Goal: Transaction & Acquisition: Purchase product/service

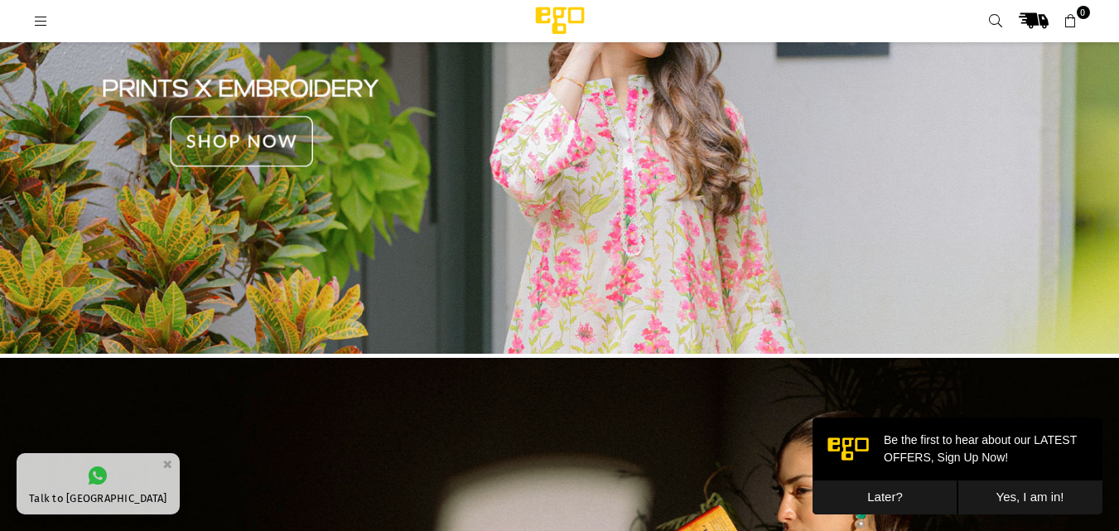
click at [242, 135] on img at bounding box center [559, 123] width 1119 height 478
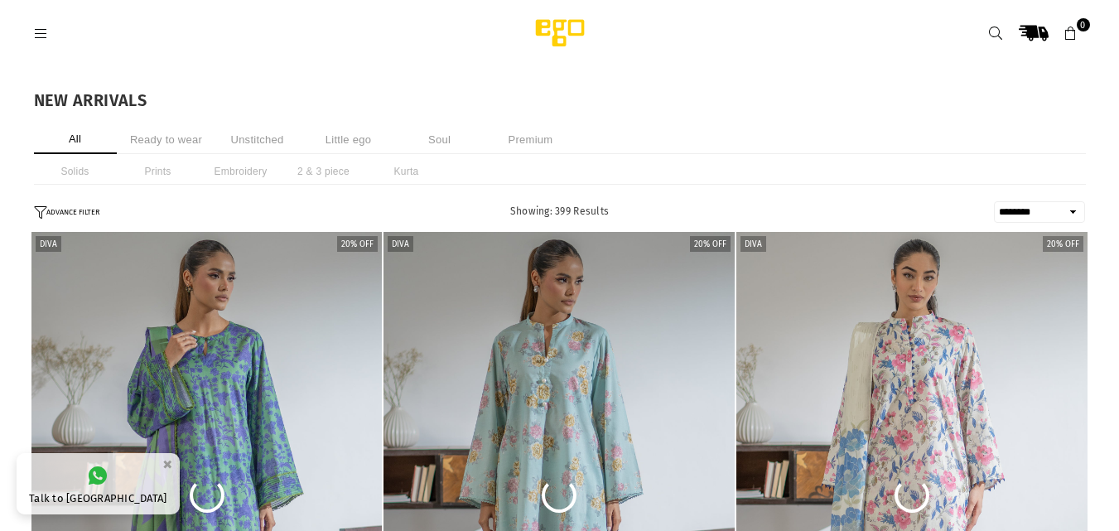
select select "******"
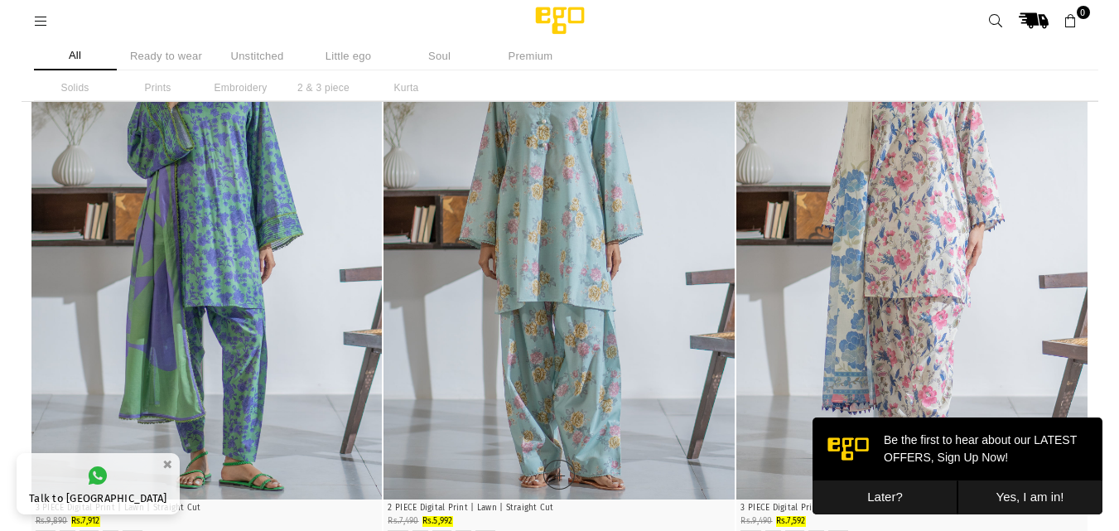
scroll to position [124, 0]
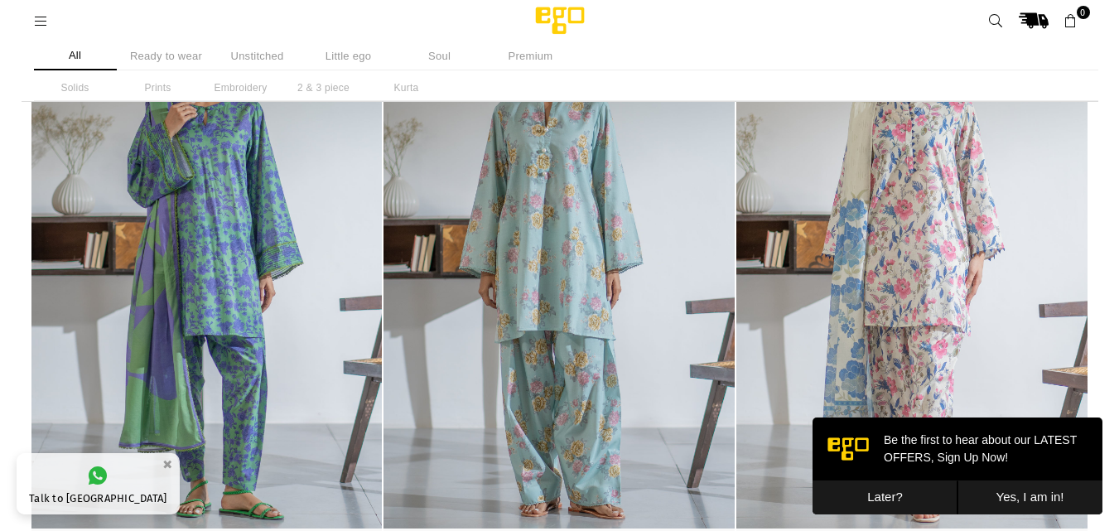
click at [153, 55] on li "Ready to wear" at bounding box center [166, 55] width 83 height 29
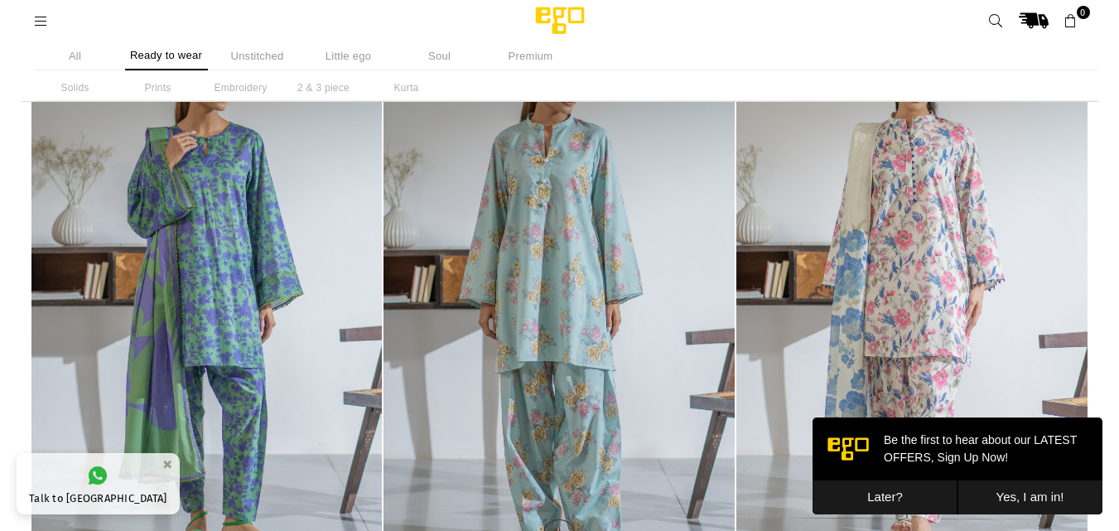
scroll to position [83, 0]
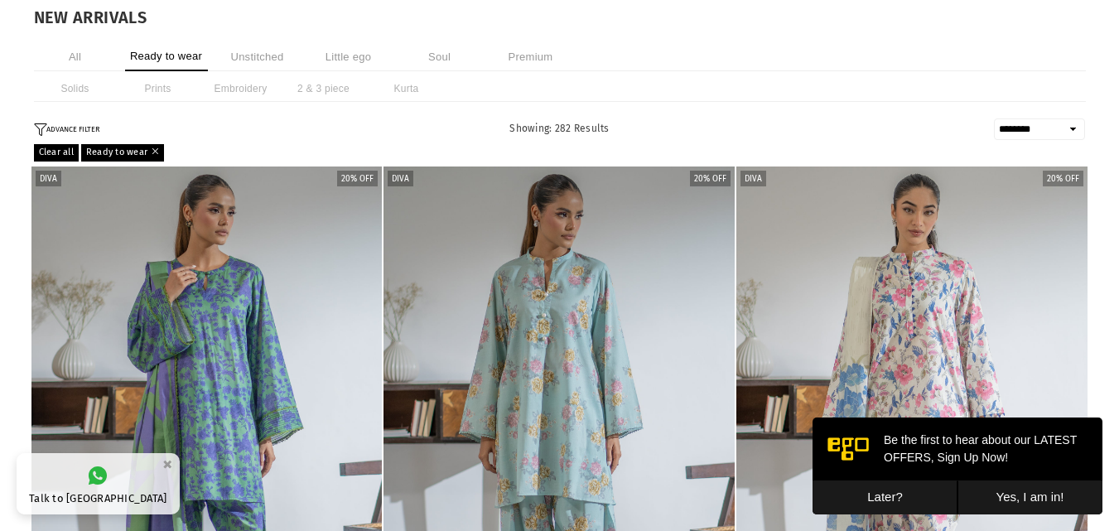
click at [295, 254] on img "1 / 4" at bounding box center [206, 429] width 351 height 527
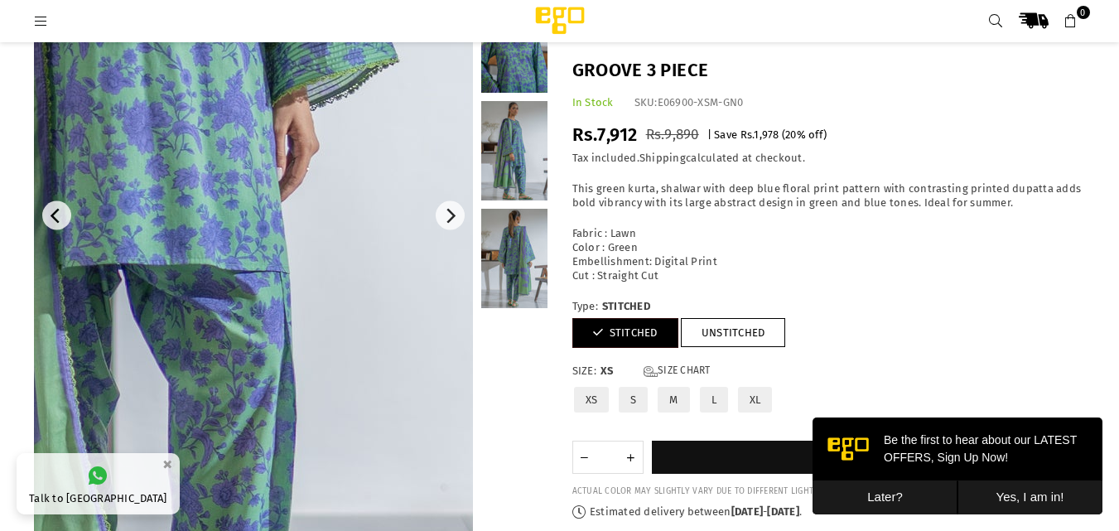
click at [349, 328] on img at bounding box center [126, 66] width 994 height 1491
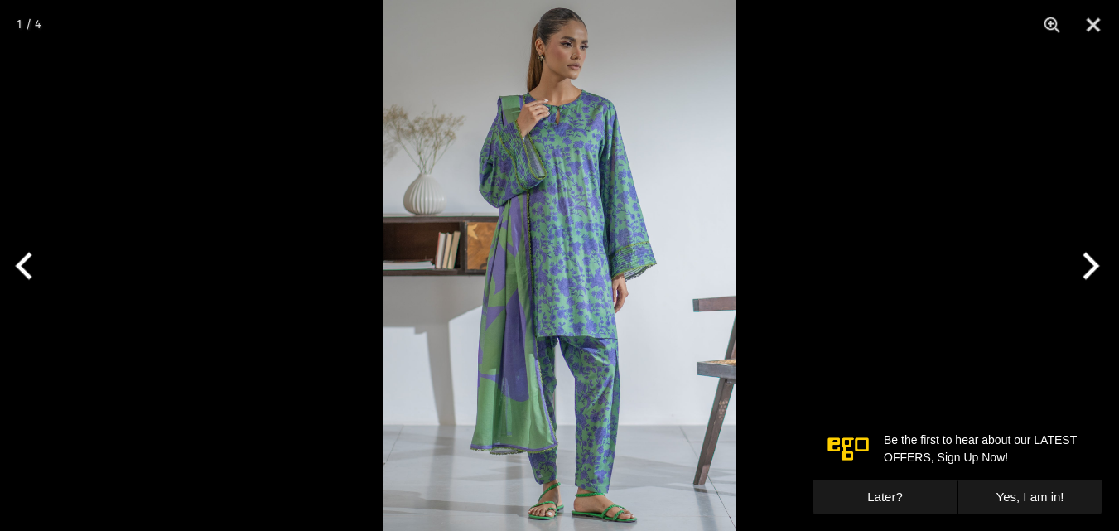
click at [1092, 277] on button "Next" at bounding box center [1088, 265] width 62 height 83
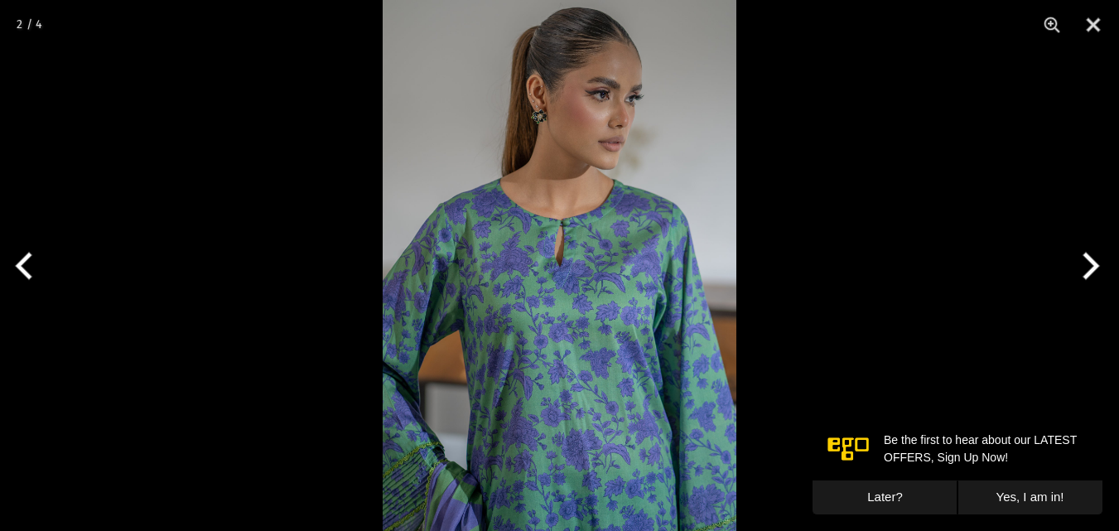
click at [1092, 277] on button "Next" at bounding box center [1088, 265] width 62 height 83
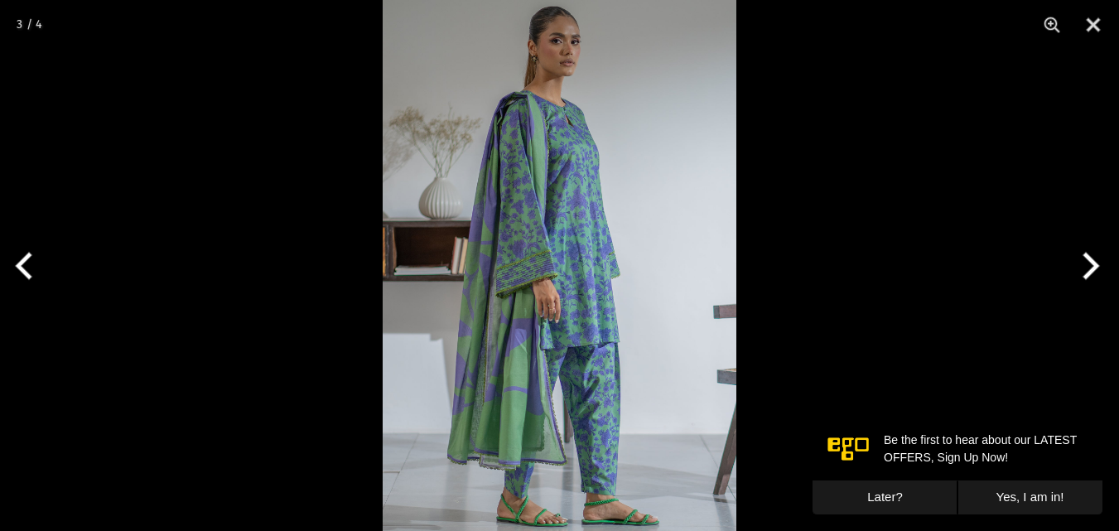
click at [1092, 277] on button "Next" at bounding box center [1088, 265] width 62 height 83
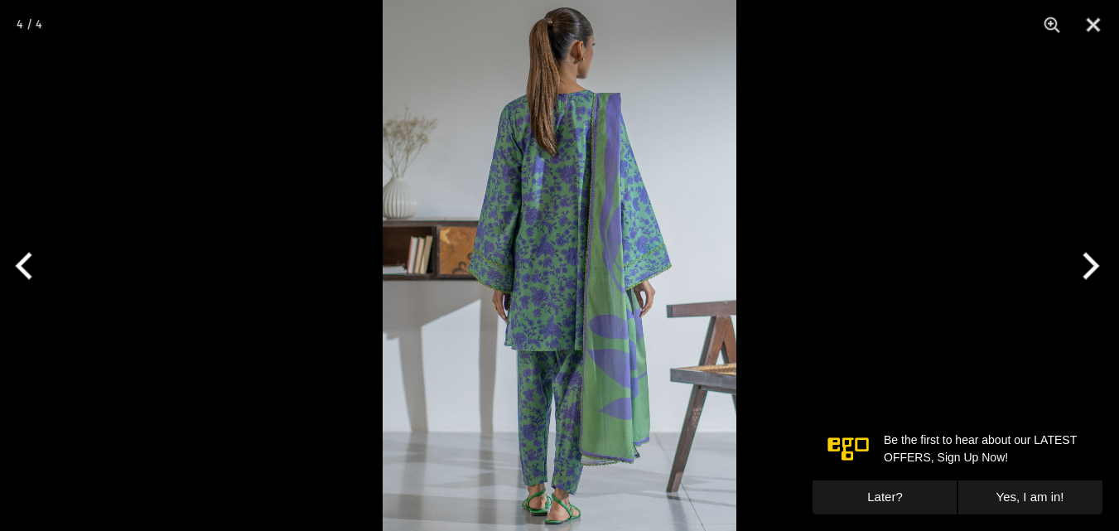
click at [1092, 277] on button "Next" at bounding box center [1088, 265] width 62 height 83
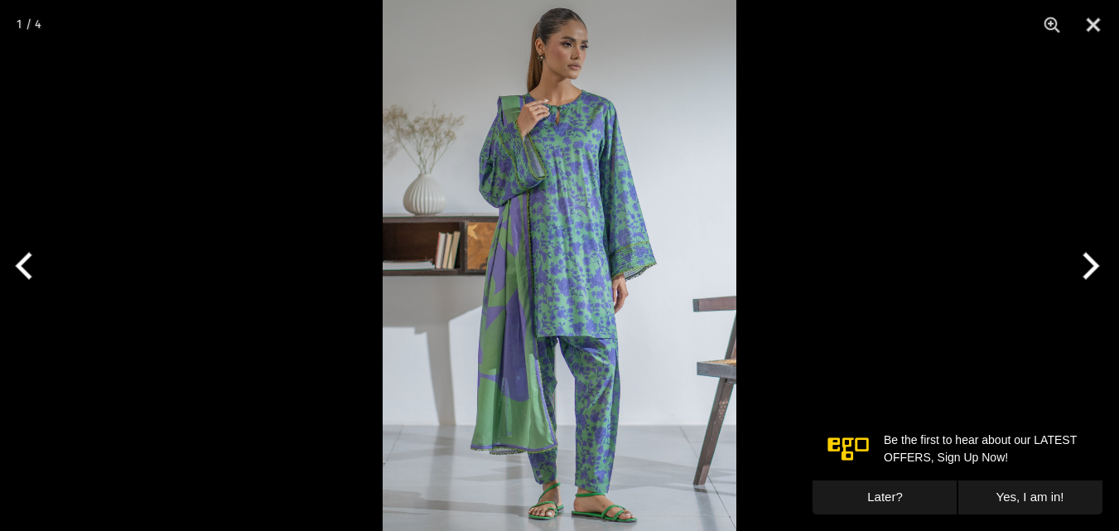
click at [1092, 277] on button "Next" at bounding box center [1088, 265] width 62 height 83
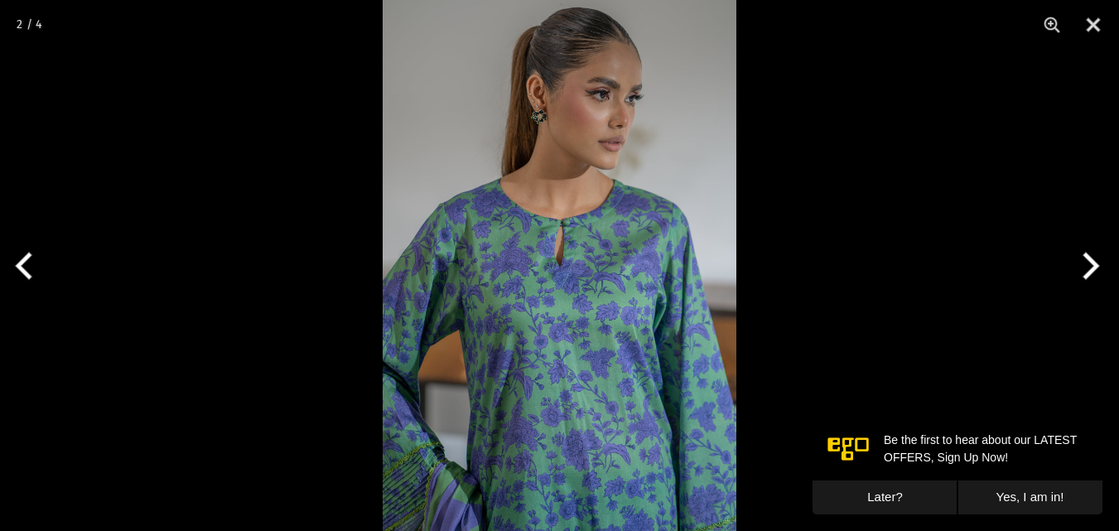
click at [1092, 277] on button "Next" at bounding box center [1088, 265] width 62 height 83
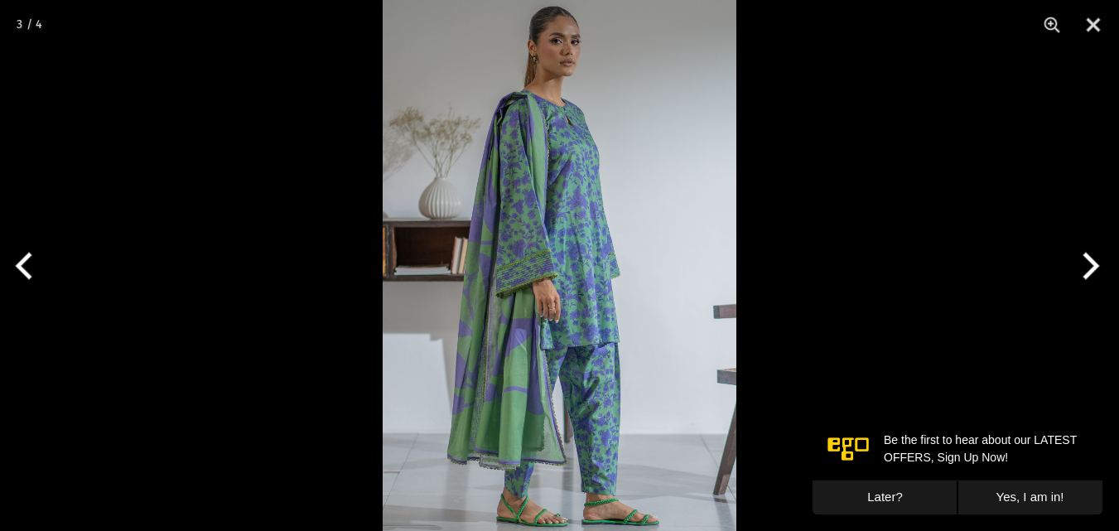
click at [1092, 277] on button "Next" at bounding box center [1088, 265] width 62 height 83
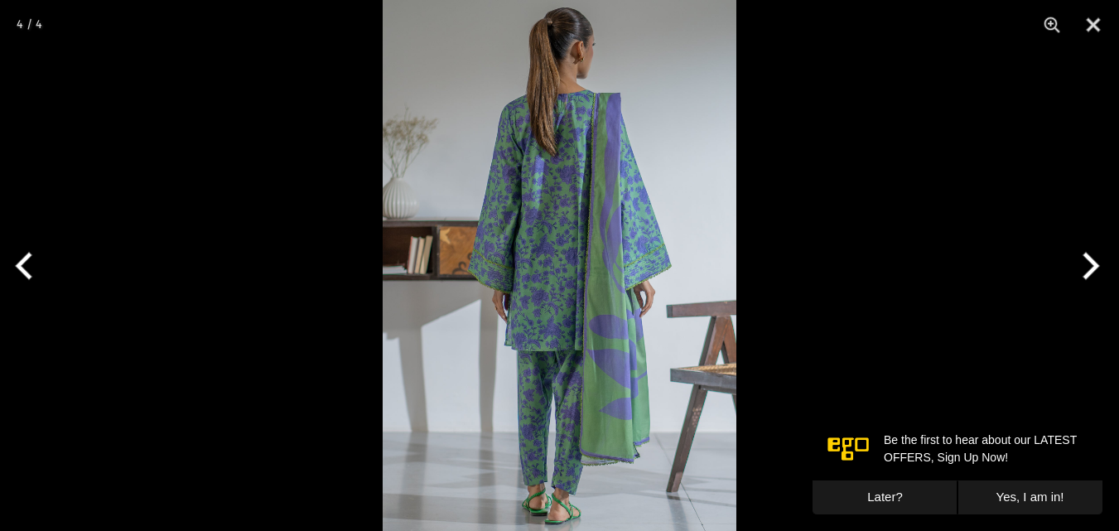
click at [1092, 277] on button "Next" at bounding box center [1088, 265] width 62 height 83
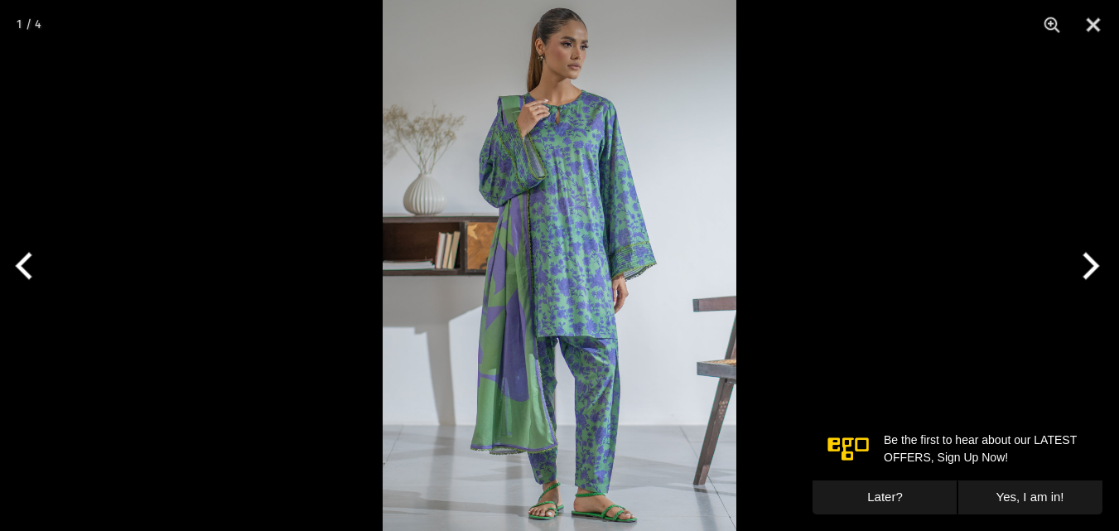
click at [1092, 277] on button "Next" at bounding box center [1088, 265] width 62 height 83
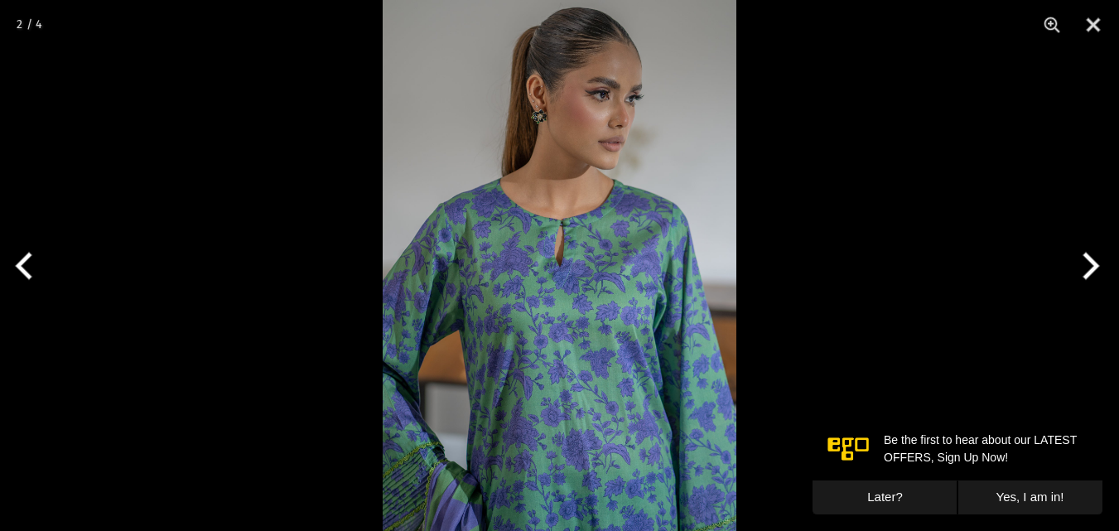
click at [1092, 277] on button "Next" at bounding box center [1088, 265] width 62 height 83
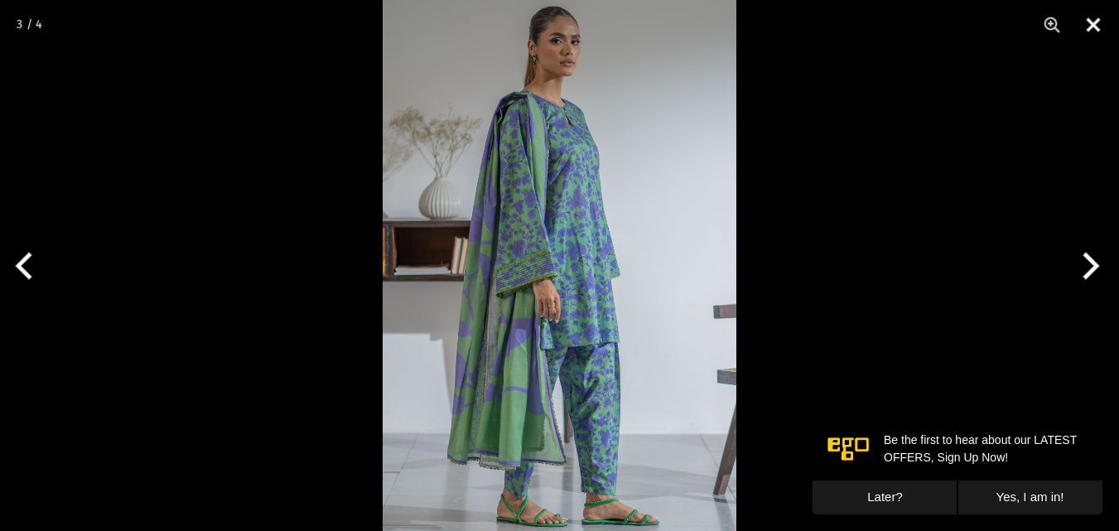
click at [1092, 30] on button "Close" at bounding box center [1093, 25] width 41 height 50
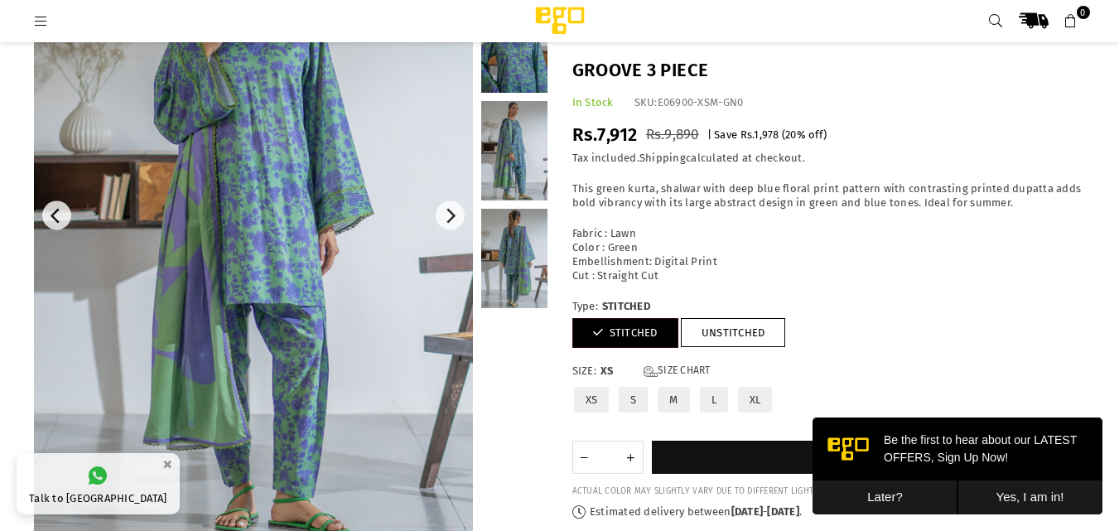
click at [677, 391] on label "M" at bounding box center [673, 399] width 35 height 29
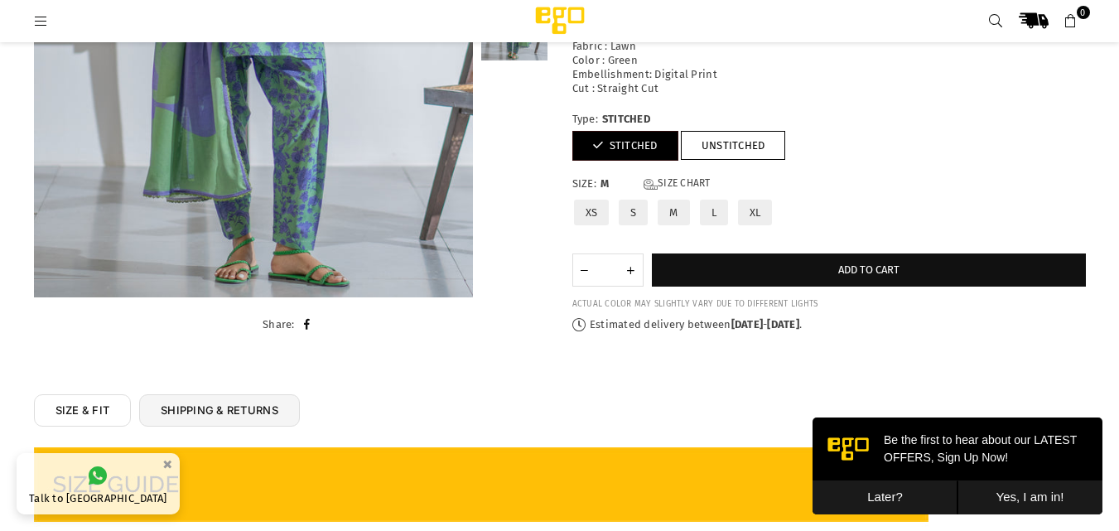
scroll to position [456, 0]
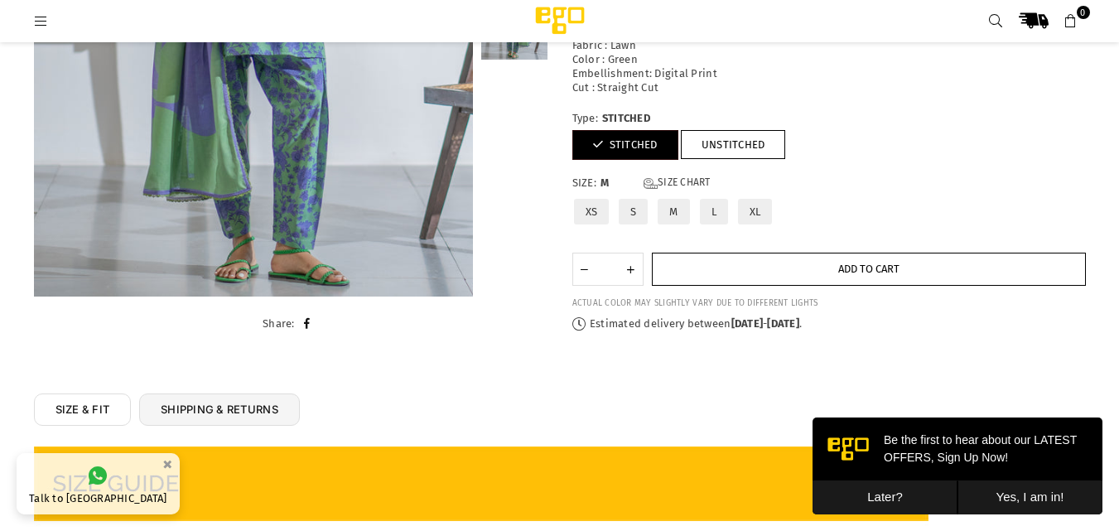
click at [858, 267] on span "Add to cart" at bounding box center [868, 269] width 61 height 12
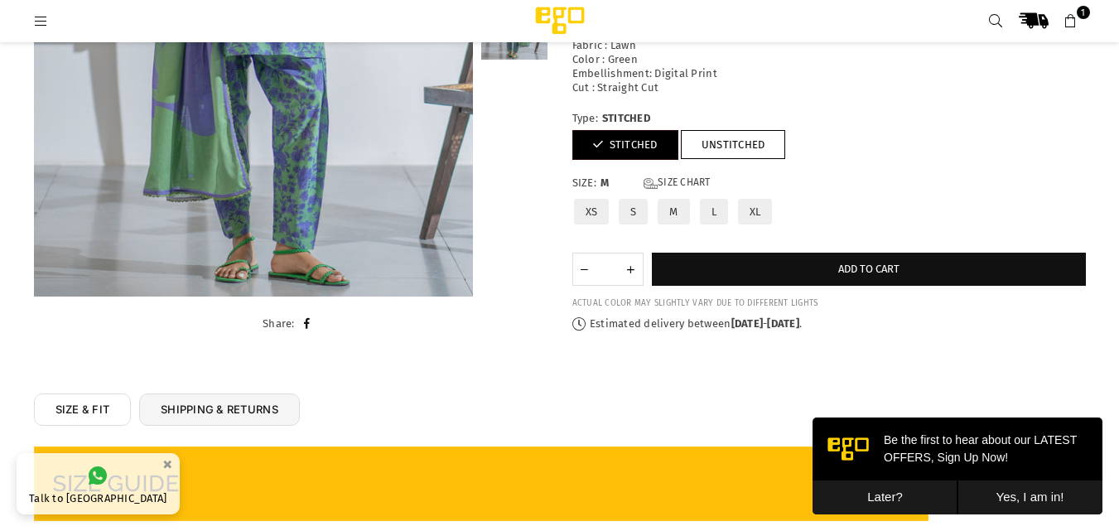
click at [41, 23] on icon at bounding box center [41, 21] width 15 height 15
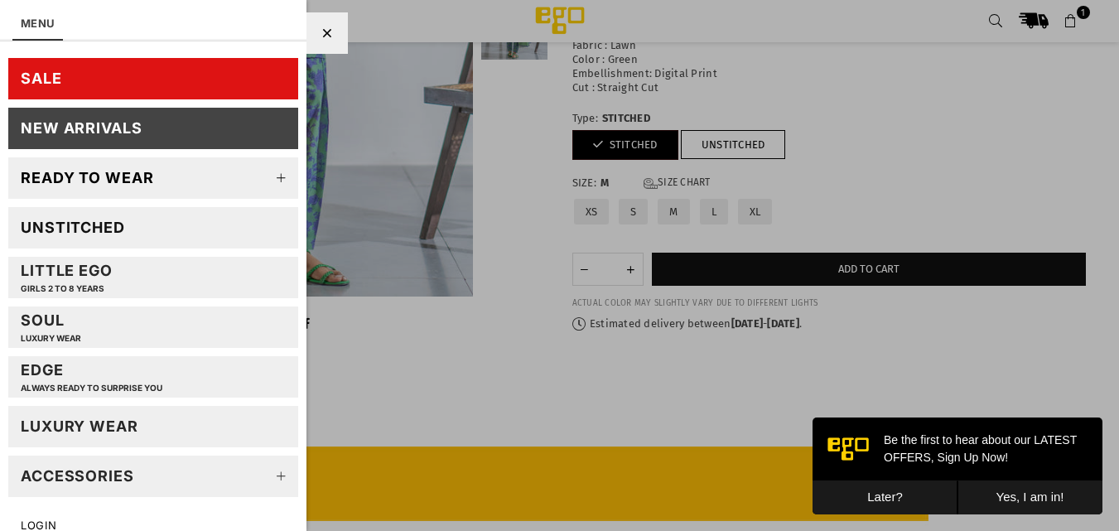
click at [409, 383] on div at bounding box center [559, 265] width 1119 height 531
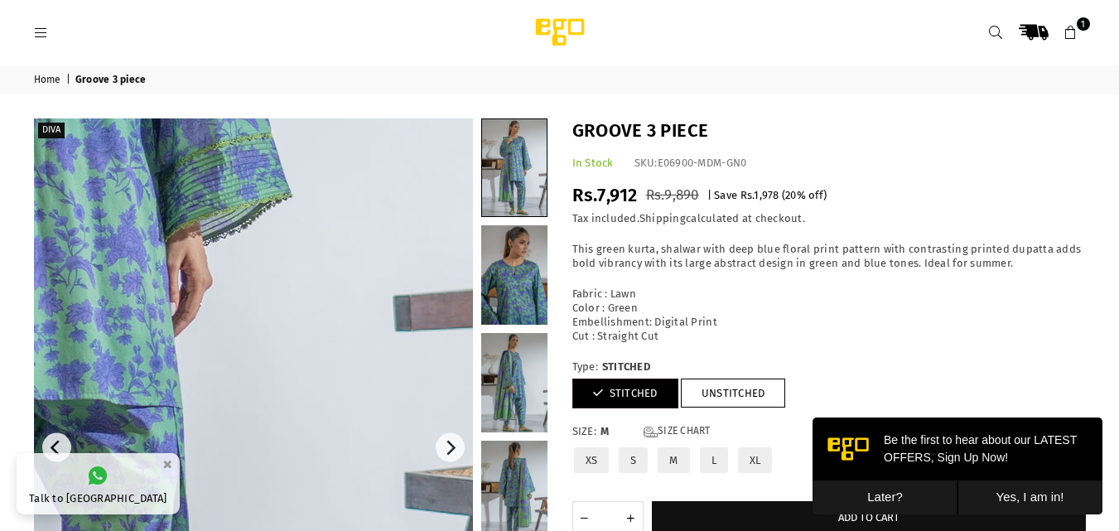
scroll to position [0, 0]
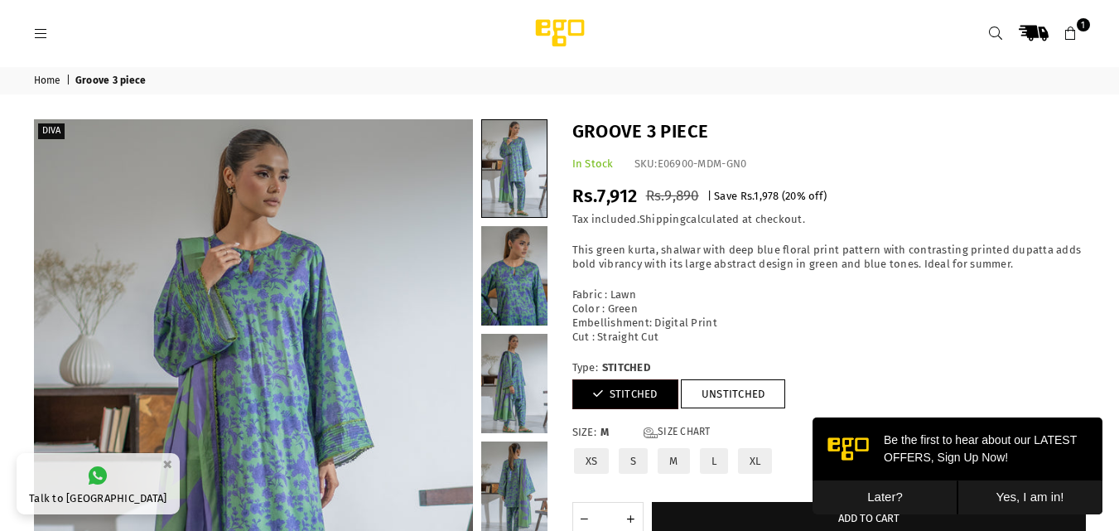
click at [46, 83] on link "Home" at bounding box center [49, 81] width 30 height 13
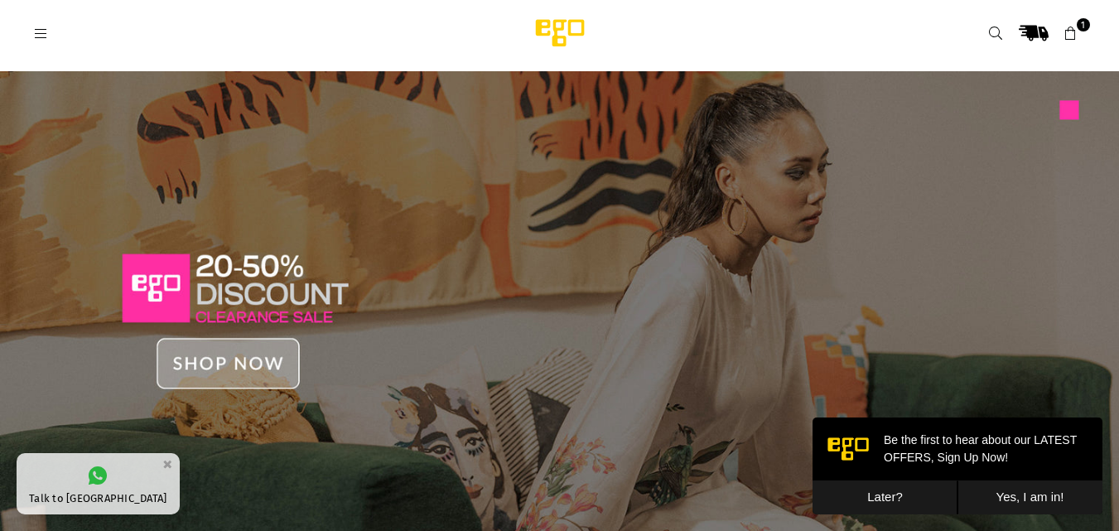
click at [39, 29] on icon at bounding box center [41, 34] width 15 height 15
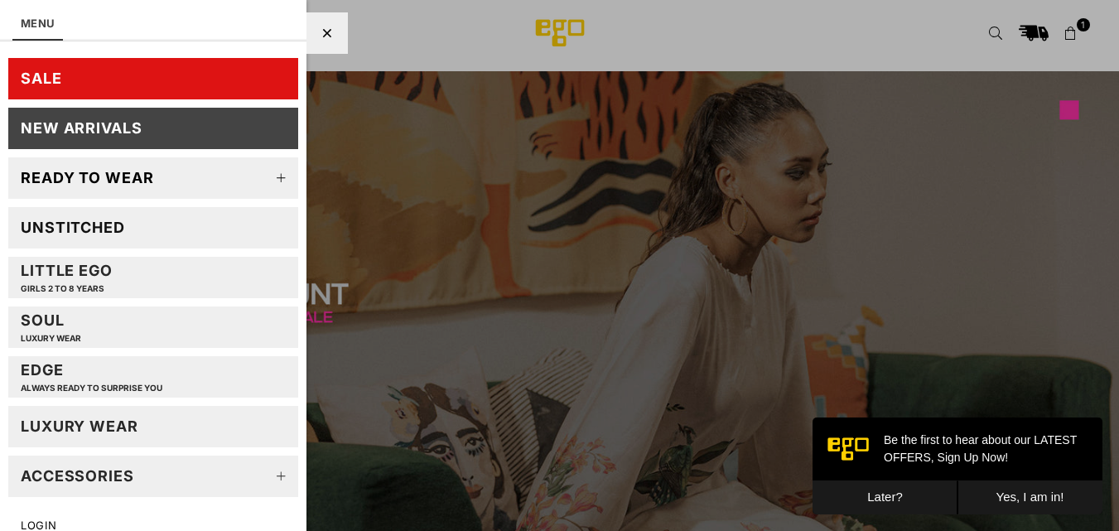
click at [265, 177] on icon at bounding box center [281, 178] width 33 height 33
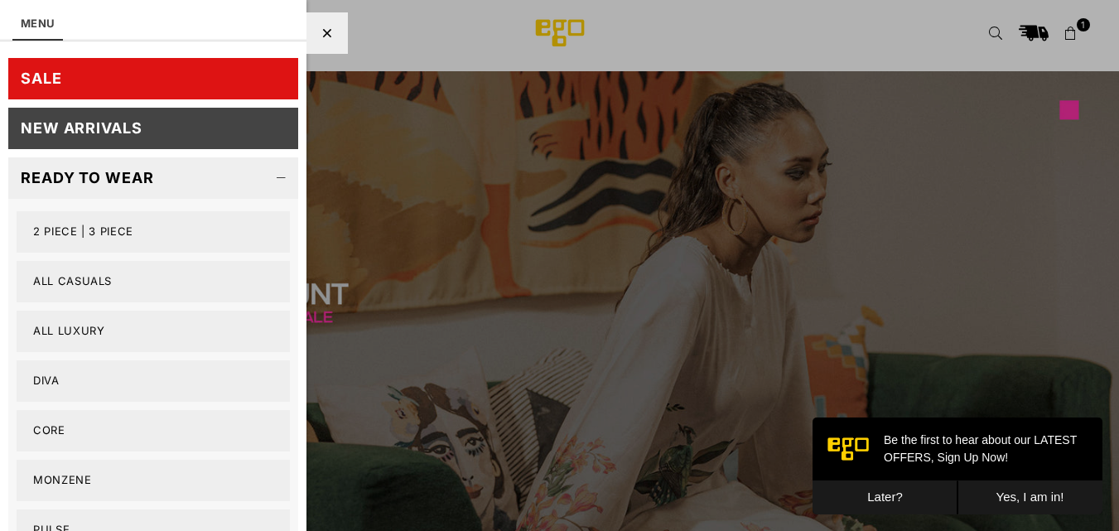
click at [138, 234] on link "2 PIECE | 3 PIECE" at bounding box center [153, 231] width 273 height 41
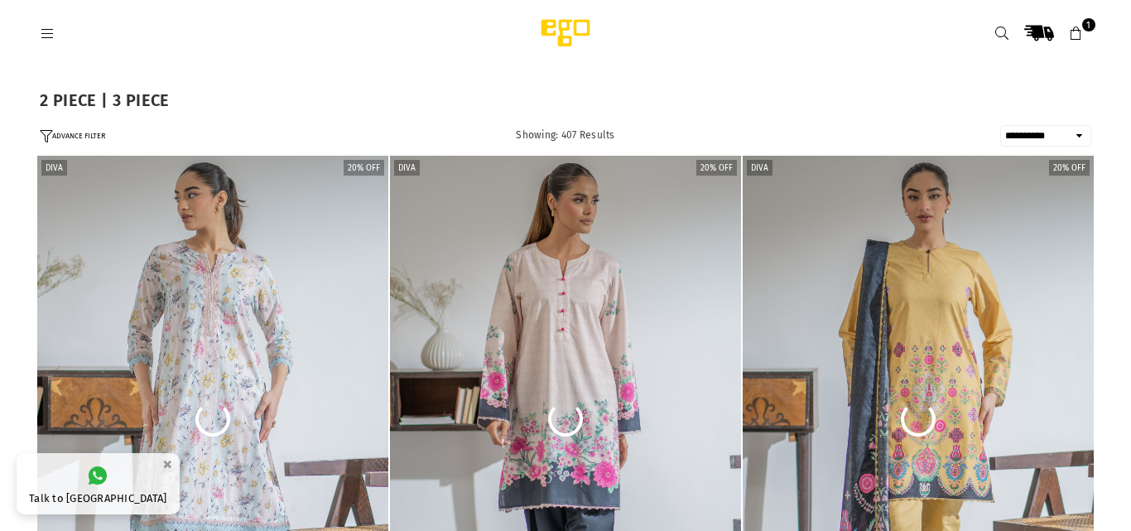
select select "**********"
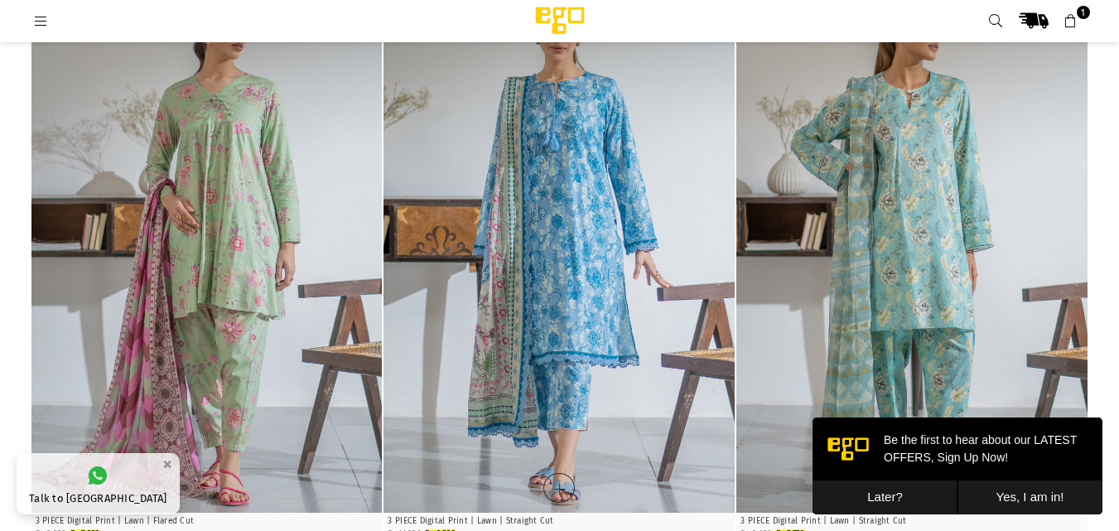
scroll to position [2029, 0]
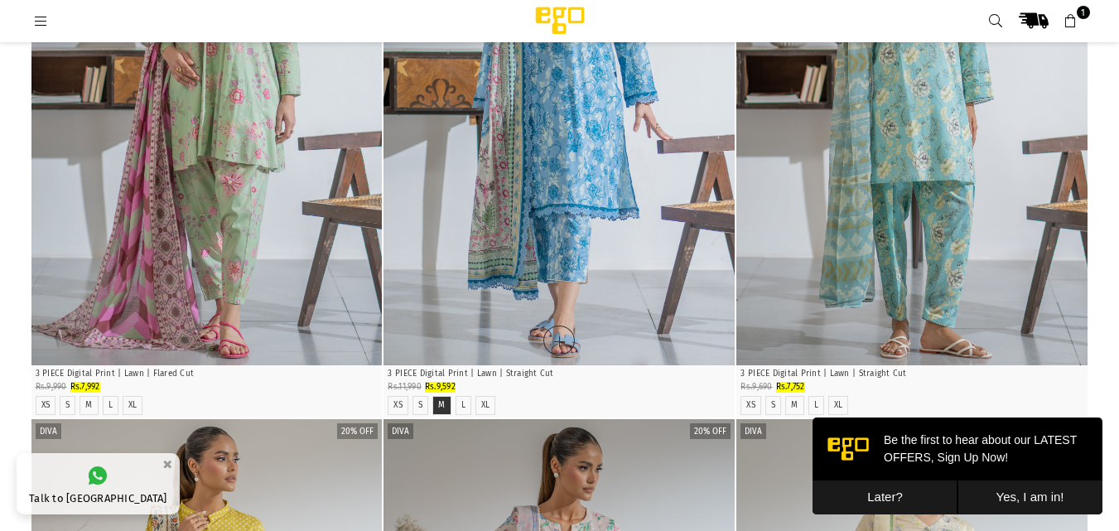
click at [447, 408] on li "M" at bounding box center [441, 405] width 18 height 19
click at [552, 275] on img "1 / 4" at bounding box center [558, 101] width 351 height 527
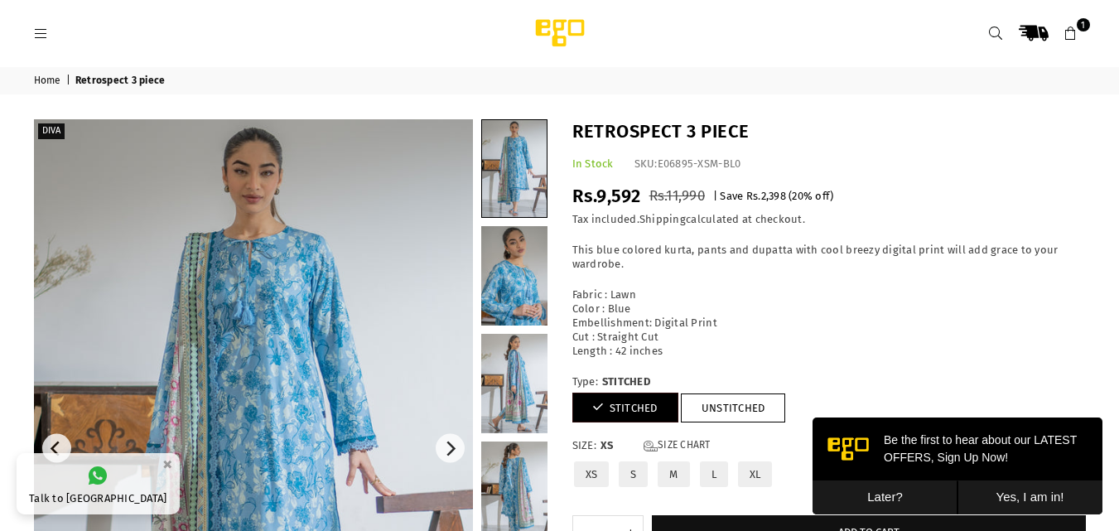
click at [398, 340] on img at bounding box center [253, 448] width 439 height 658
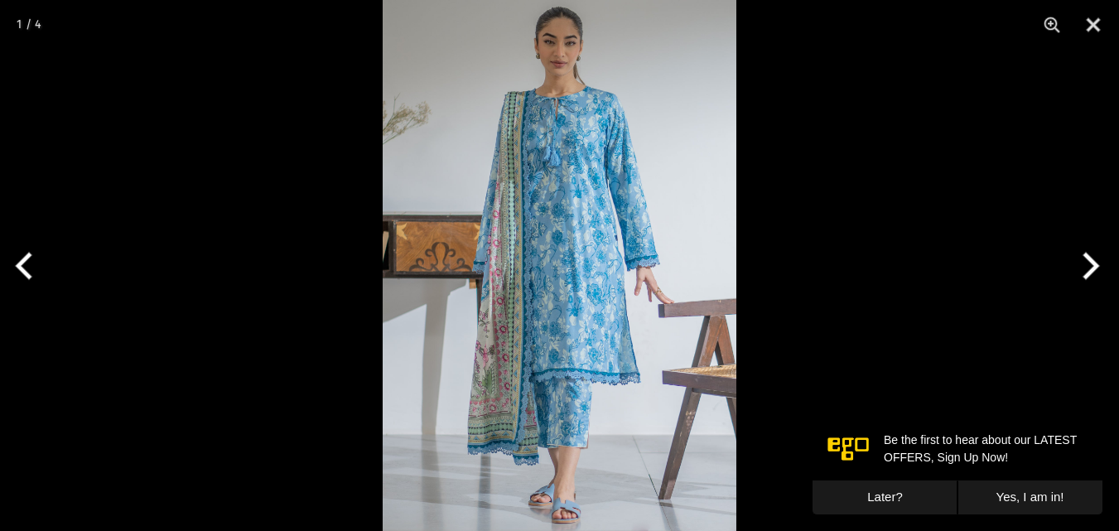
click at [1088, 260] on button "Next" at bounding box center [1088, 265] width 62 height 83
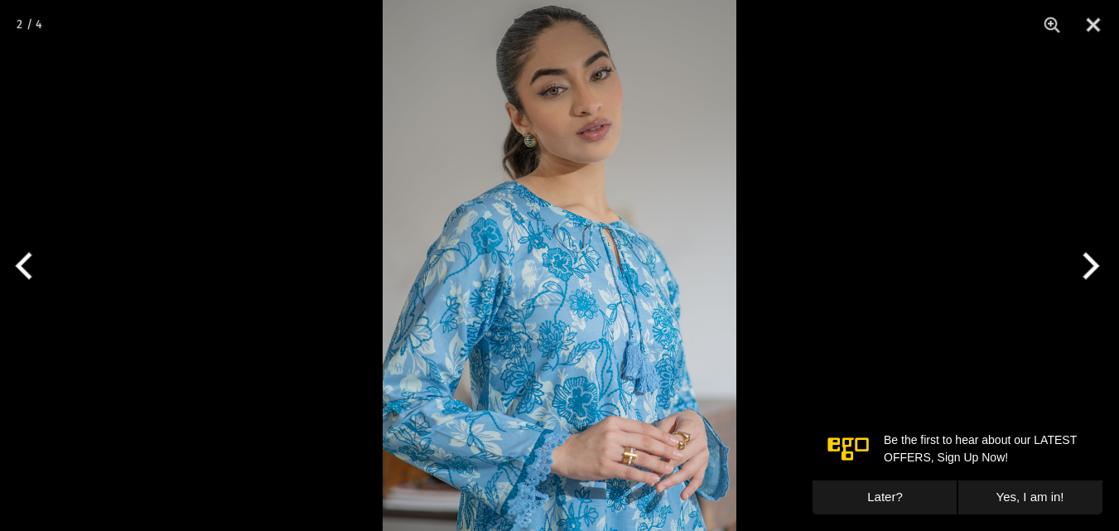
click at [1088, 260] on button "Next" at bounding box center [1088, 265] width 62 height 83
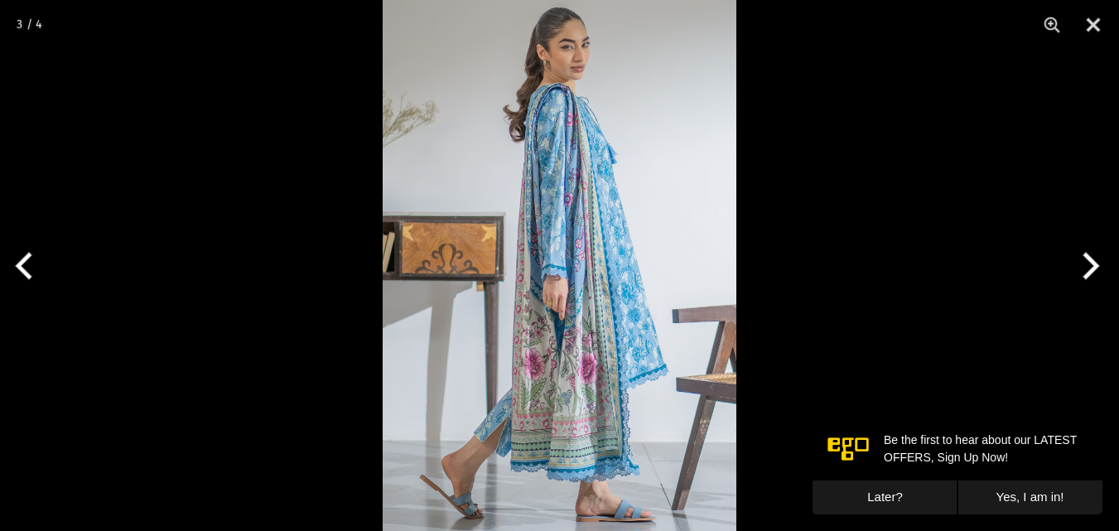
click at [1097, 262] on button "Next" at bounding box center [1088, 265] width 62 height 83
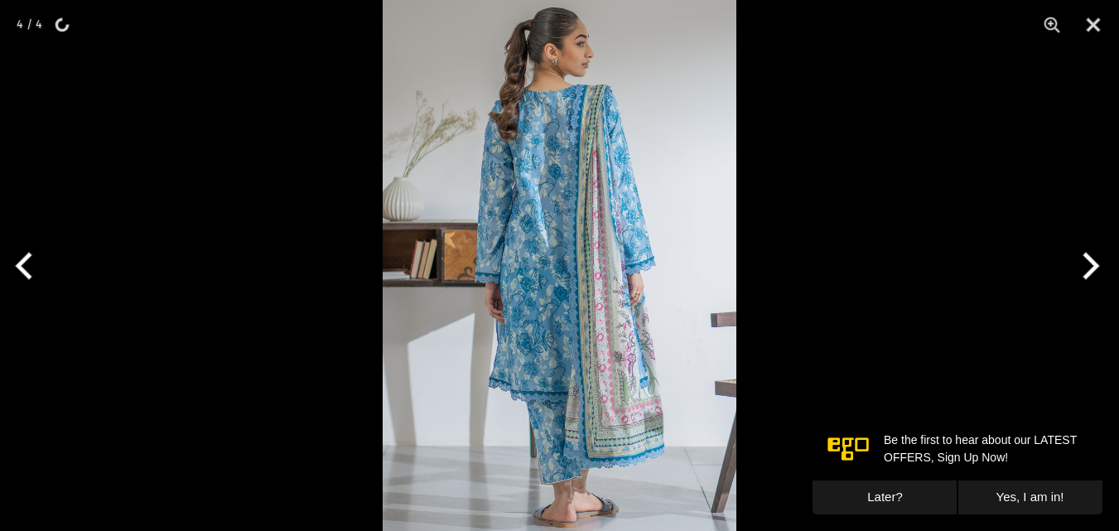
click at [1080, 265] on button "Next" at bounding box center [1088, 265] width 62 height 83
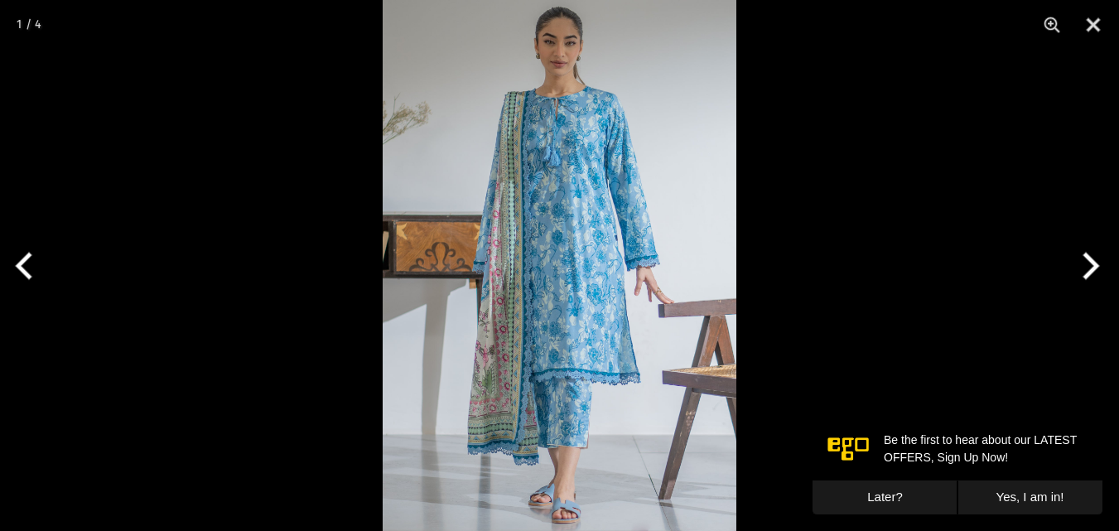
click at [1080, 265] on button "Next" at bounding box center [1088, 265] width 62 height 83
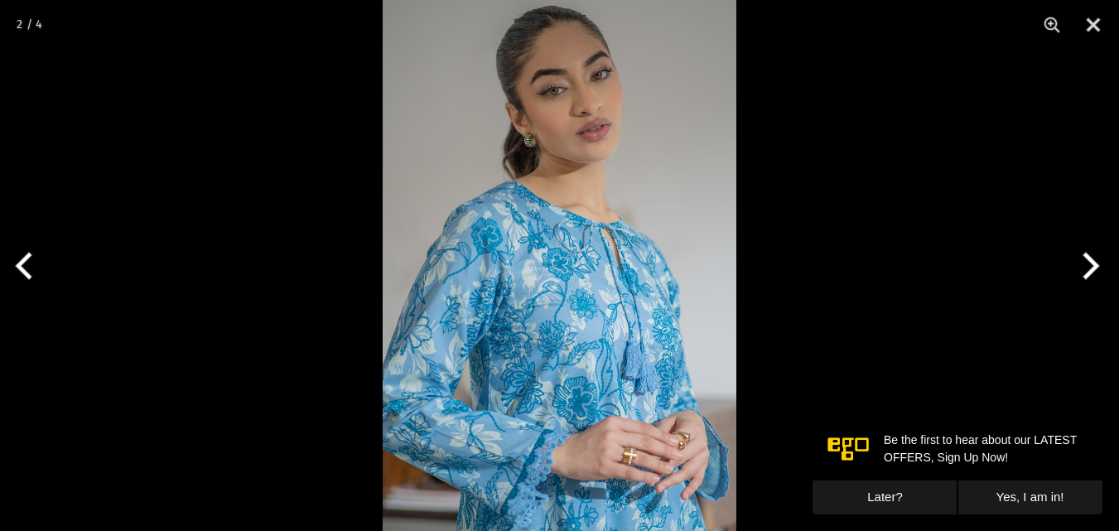
click at [1080, 265] on button "Next" at bounding box center [1088, 265] width 62 height 83
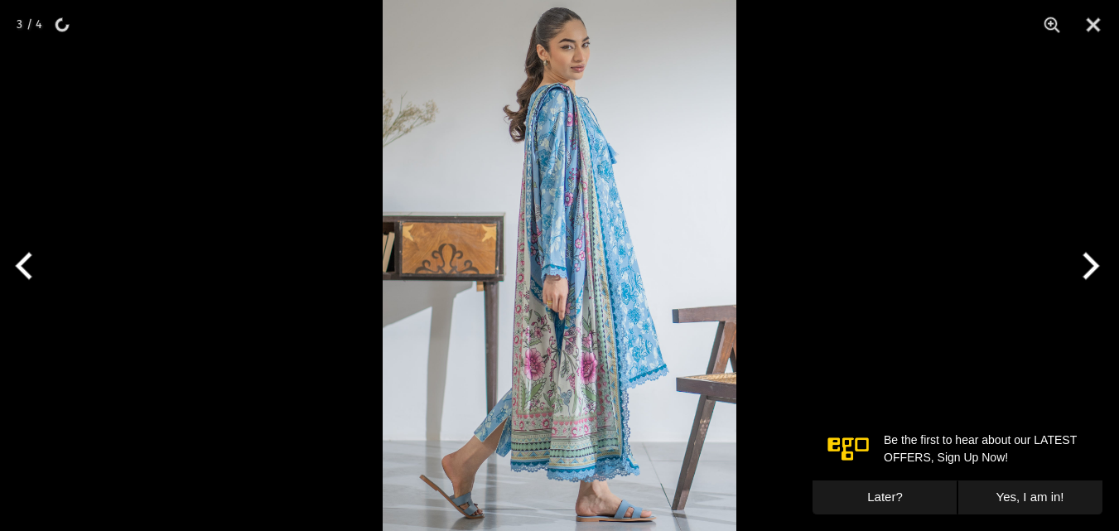
click at [1084, 265] on button "Next" at bounding box center [1088, 265] width 62 height 83
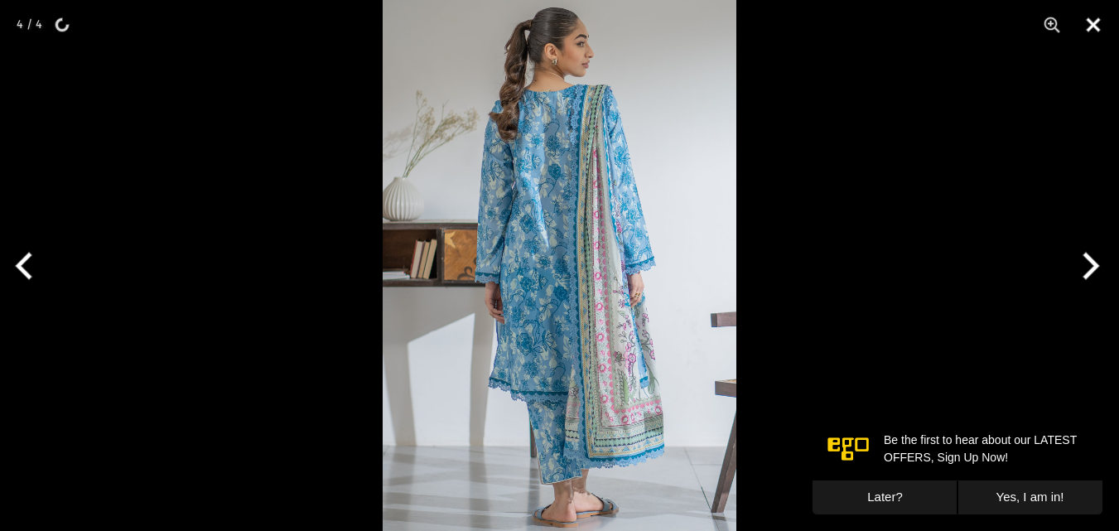
click at [1094, 27] on button "Close" at bounding box center [1093, 25] width 41 height 50
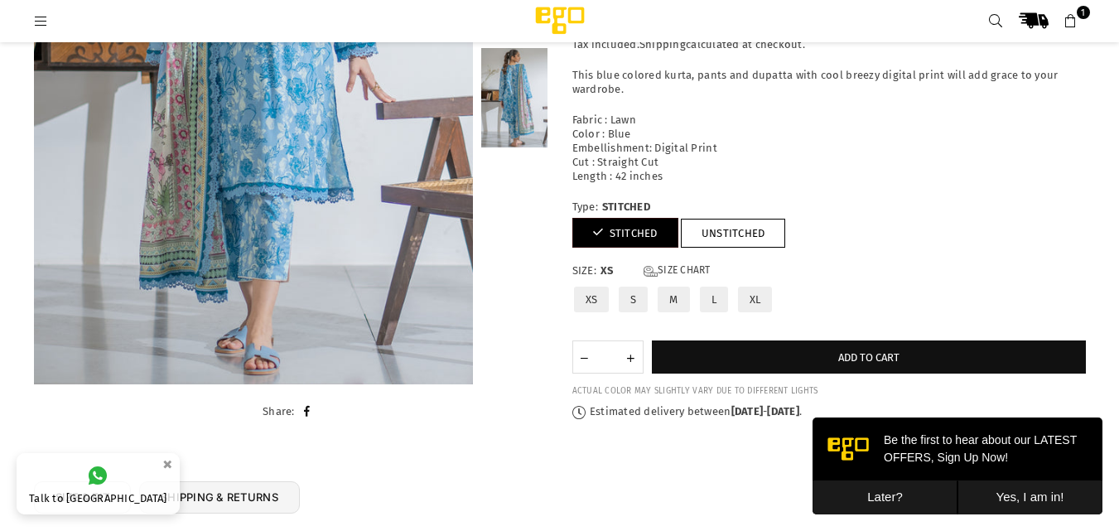
scroll to position [373, 0]
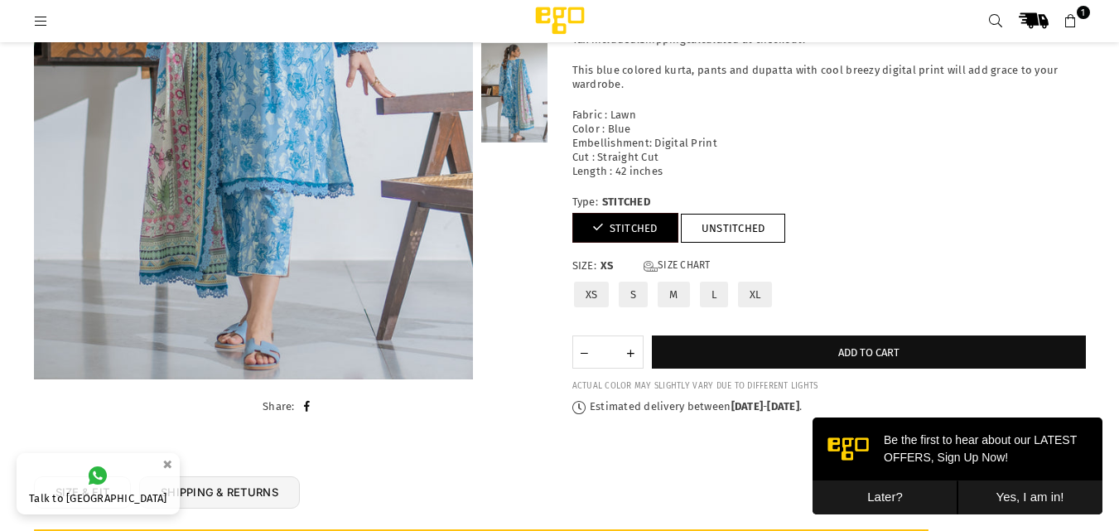
click at [676, 287] on label "M" at bounding box center [673, 294] width 35 height 29
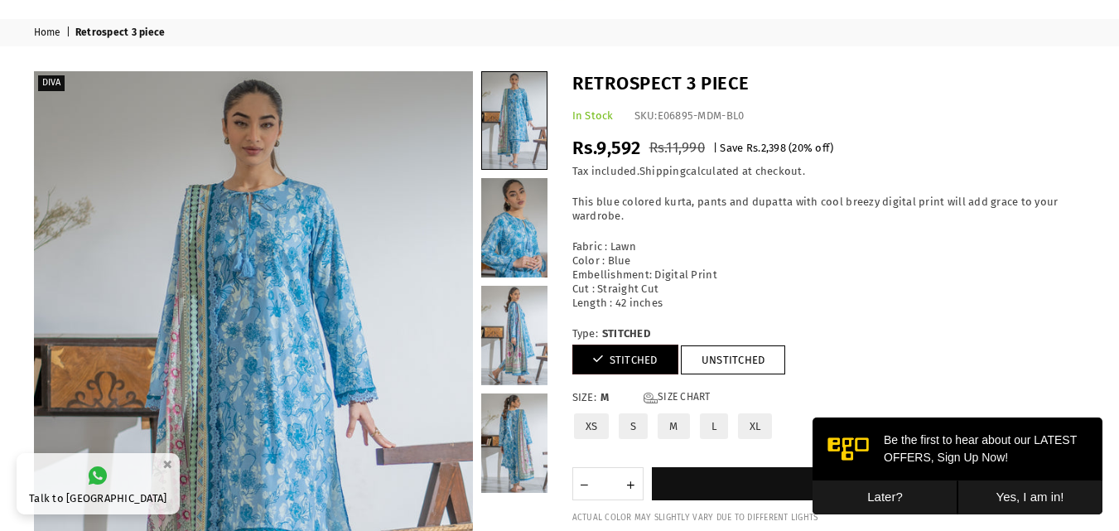
scroll to position [41, 0]
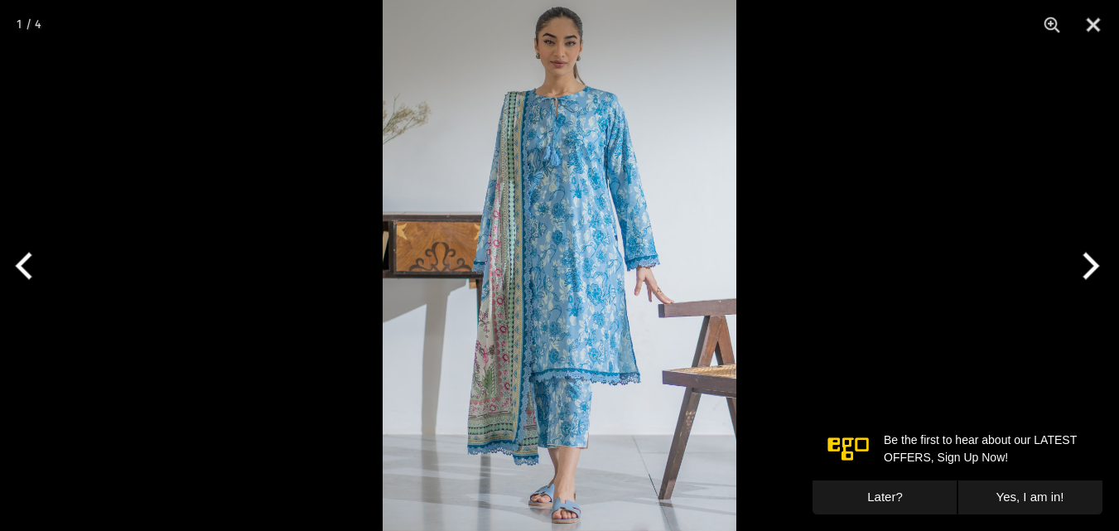
click at [502, 336] on img at bounding box center [560, 265] width 354 height 531
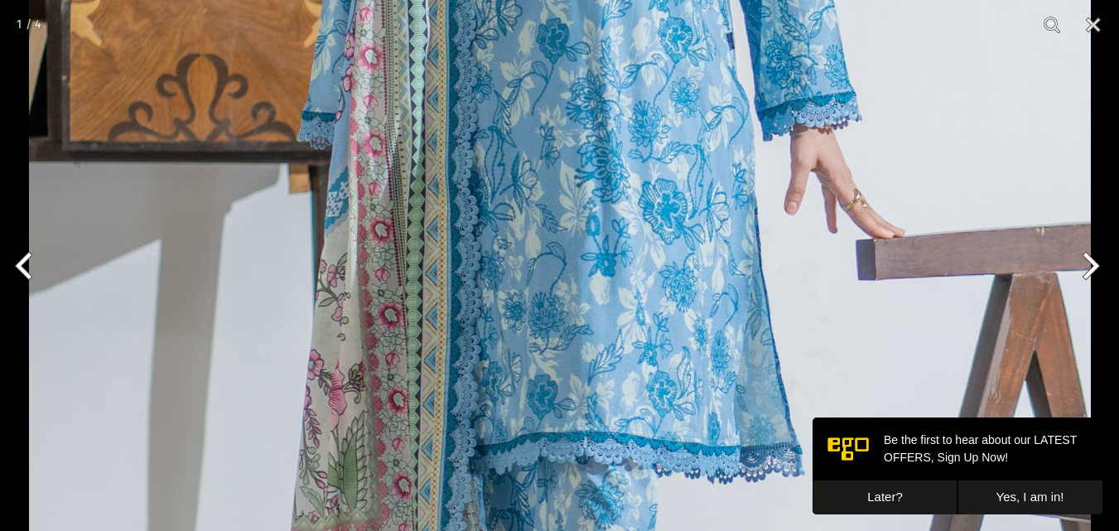
click at [502, 336] on img at bounding box center [560, 123] width 1062 height 1593
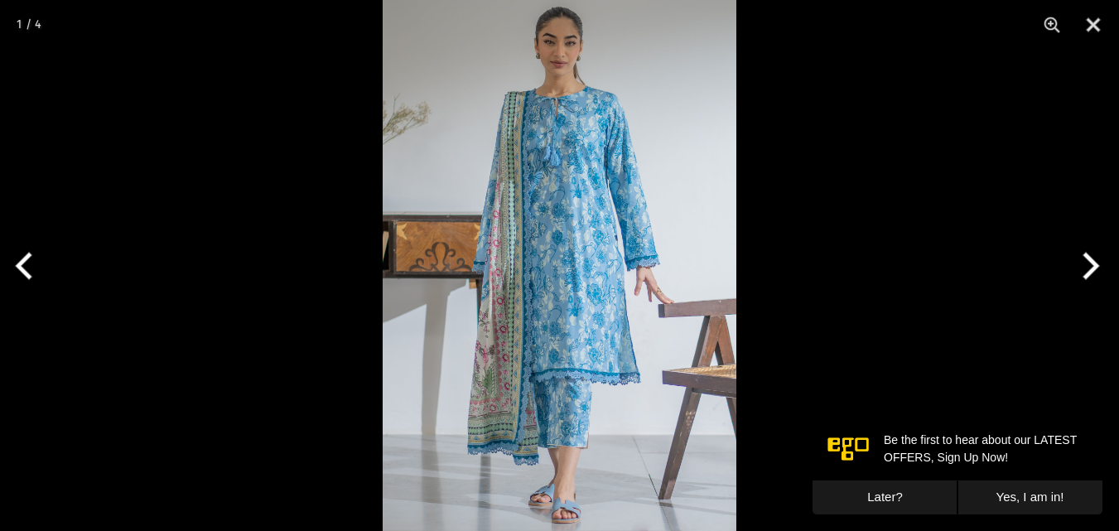
click at [502, 336] on img at bounding box center [560, 265] width 354 height 531
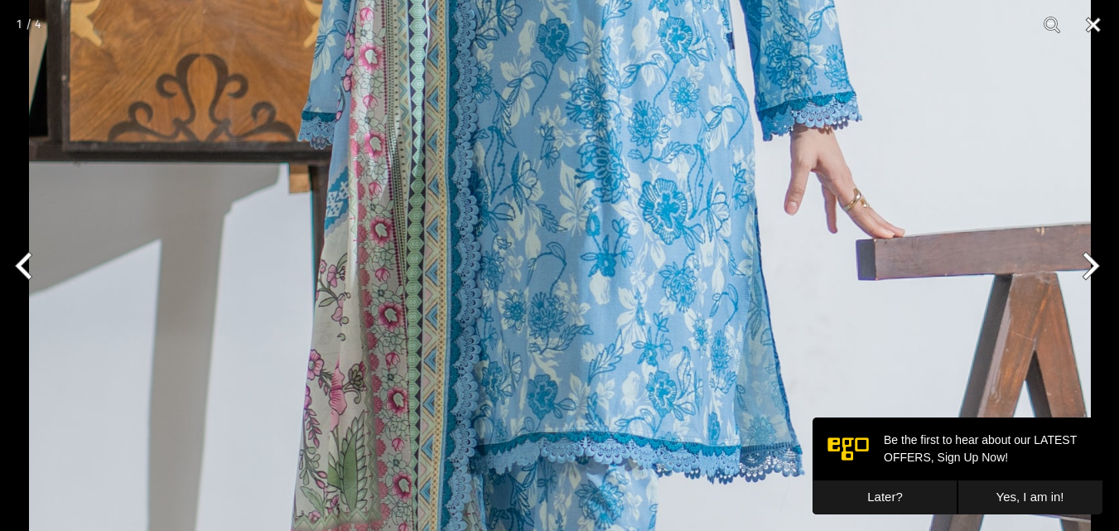
click at [1089, 19] on button "Close" at bounding box center [1093, 25] width 41 height 50
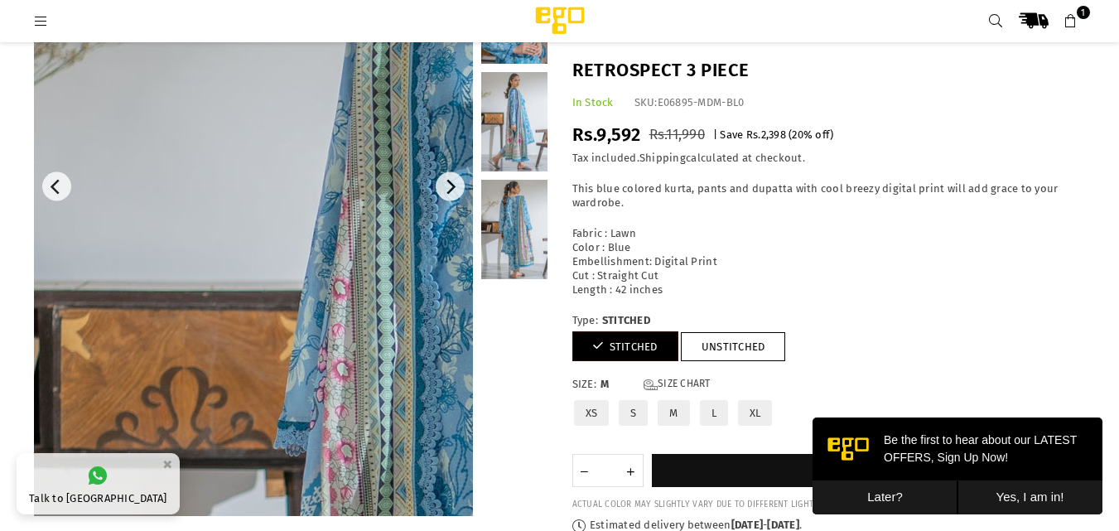
scroll to position [331, 0]
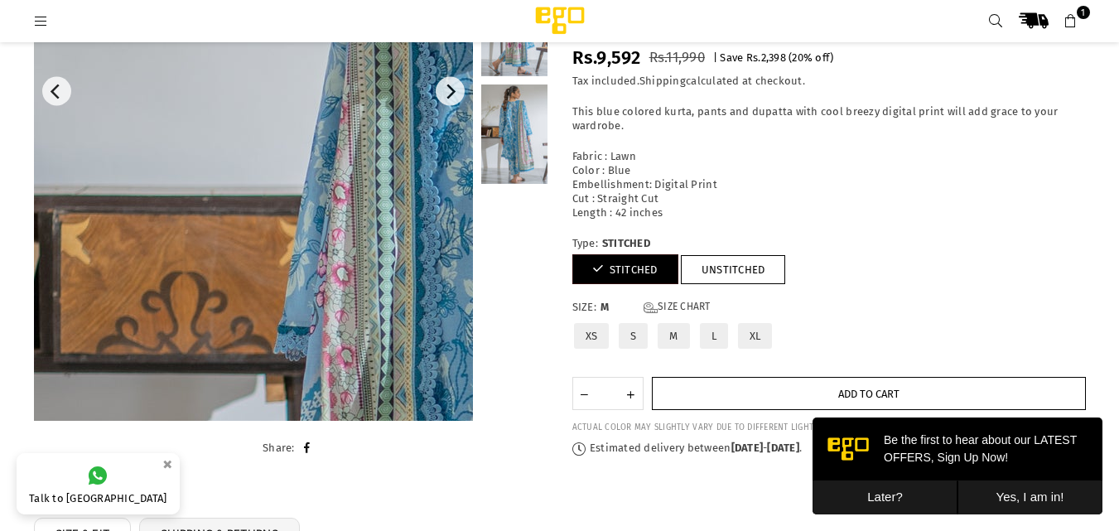
click at [789, 401] on button "Add to cart" at bounding box center [869, 393] width 434 height 33
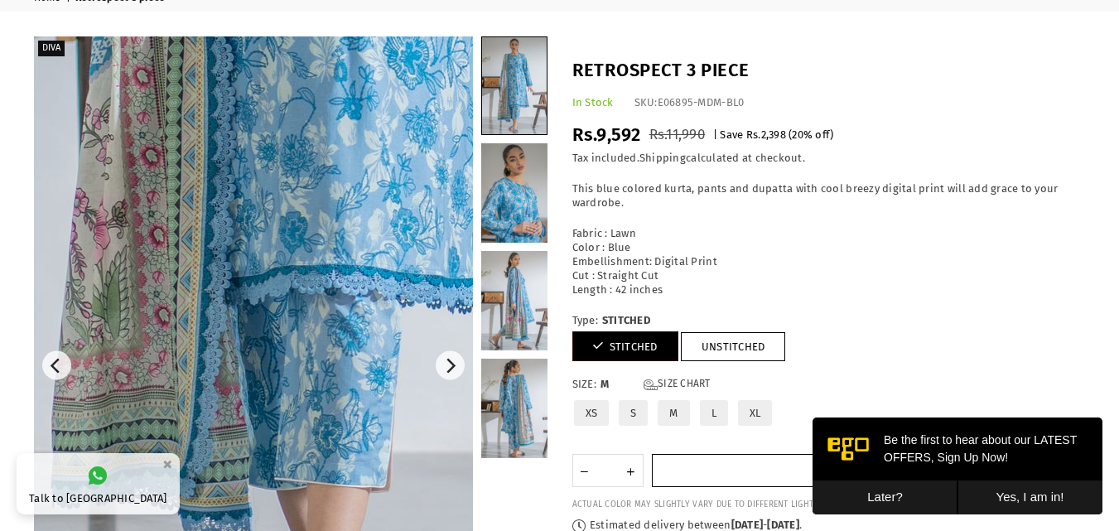
scroll to position [0, 0]
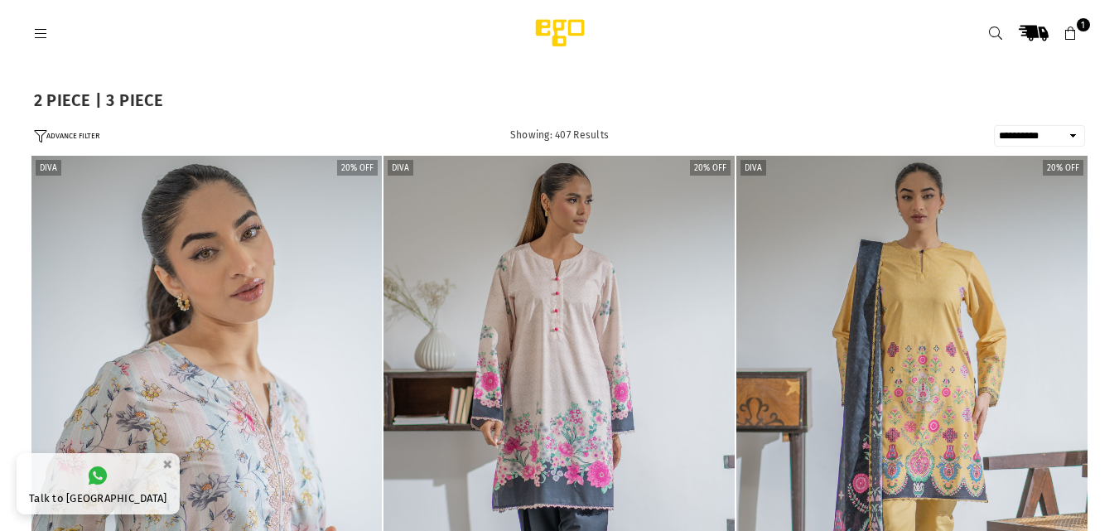
select select "**********"
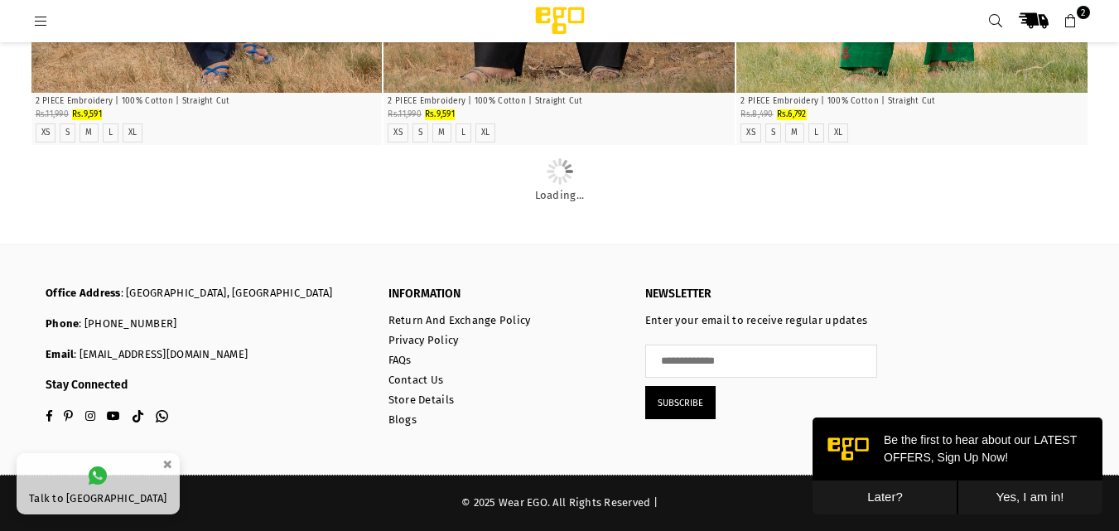
scroll to position [8189, 0]
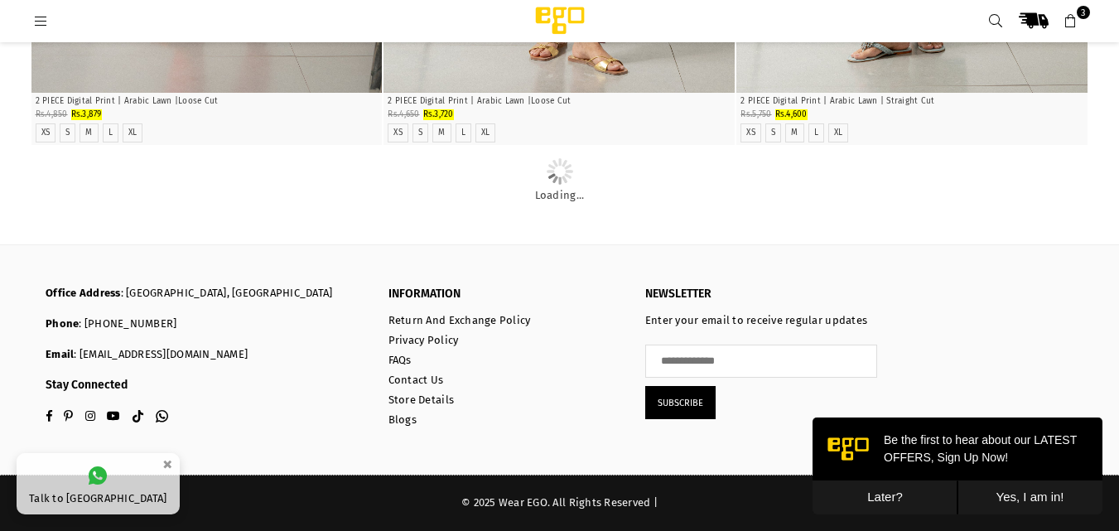
scroll to position [9017, 0]
click at [36, 22] on icon at bounding box center [41, 21] width 15 height 15
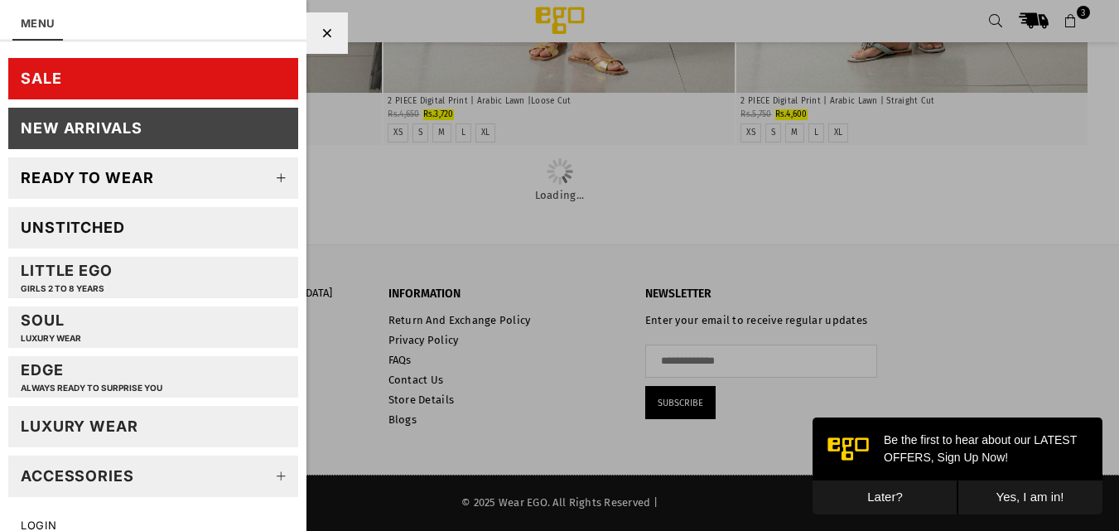
click at [112, 118] on div "New Arrivals" at bounding box center [82, 127] width 122 height 19
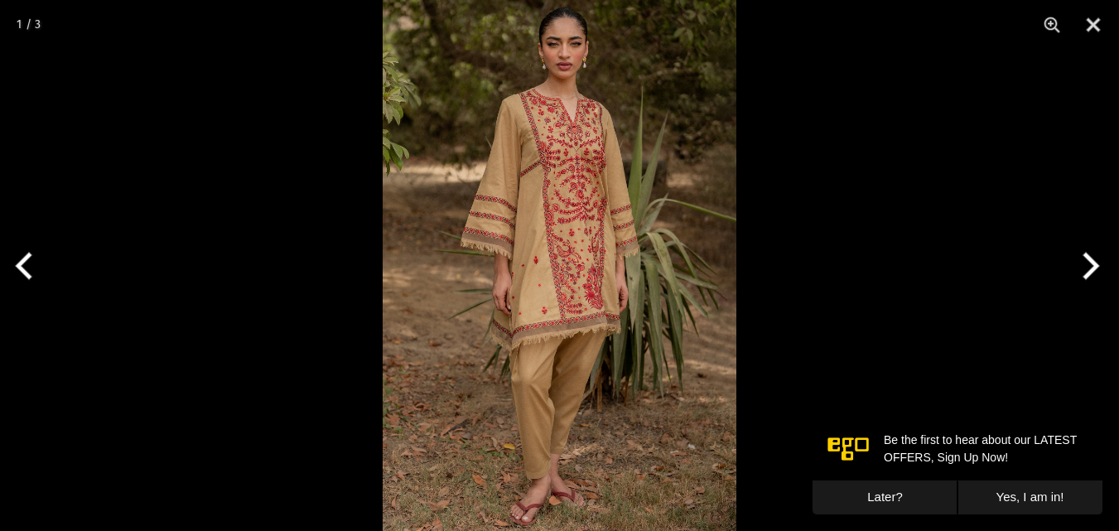
click at [567, 306] on img at bounding box center [560, 265] width 354 height 531
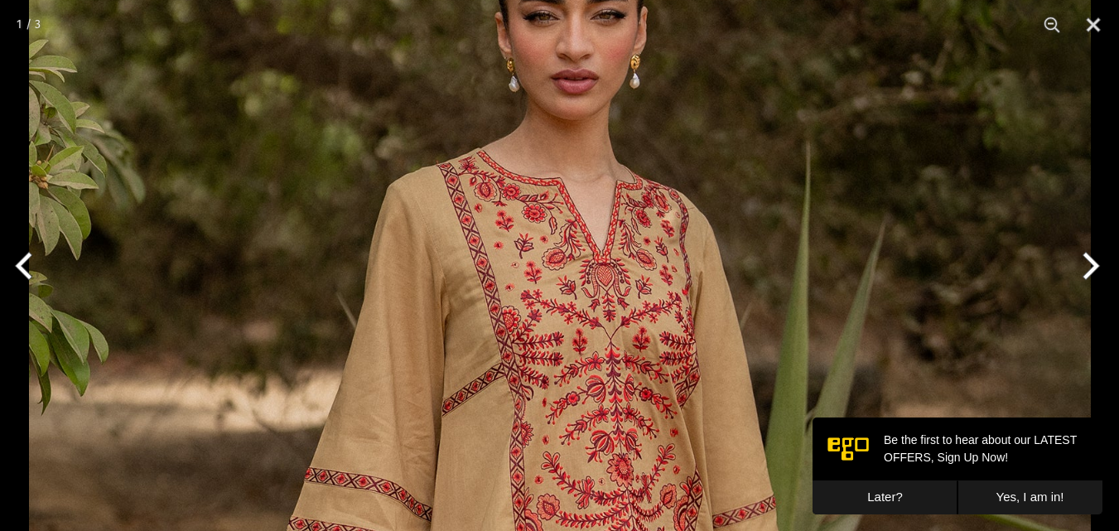
click at [1096, 272] on button "Next" at bounding box center [1088, 265] width 62 height 83
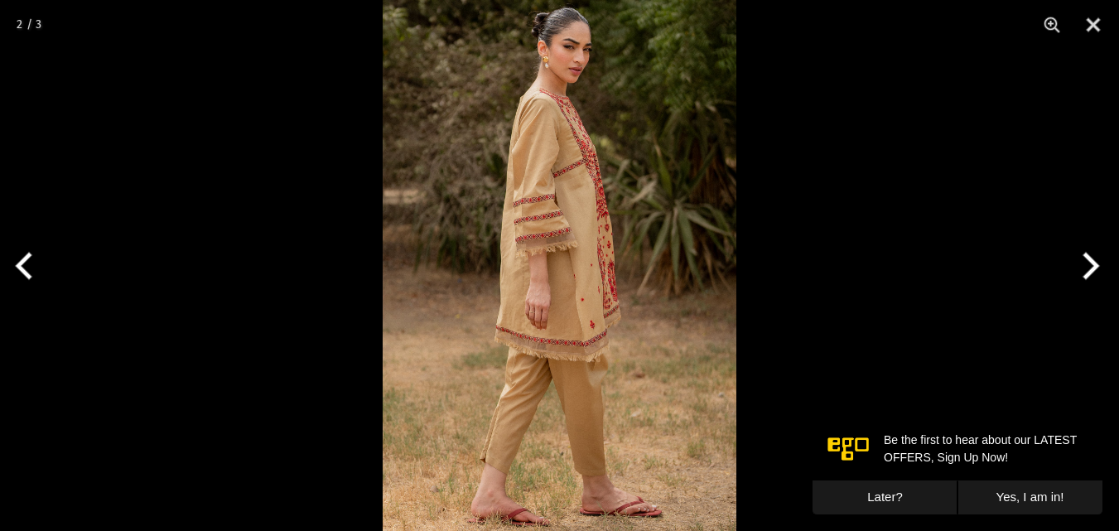
click at [1096, 272] on button "Next" at bounding box center [1088, 265] width 62 height 83
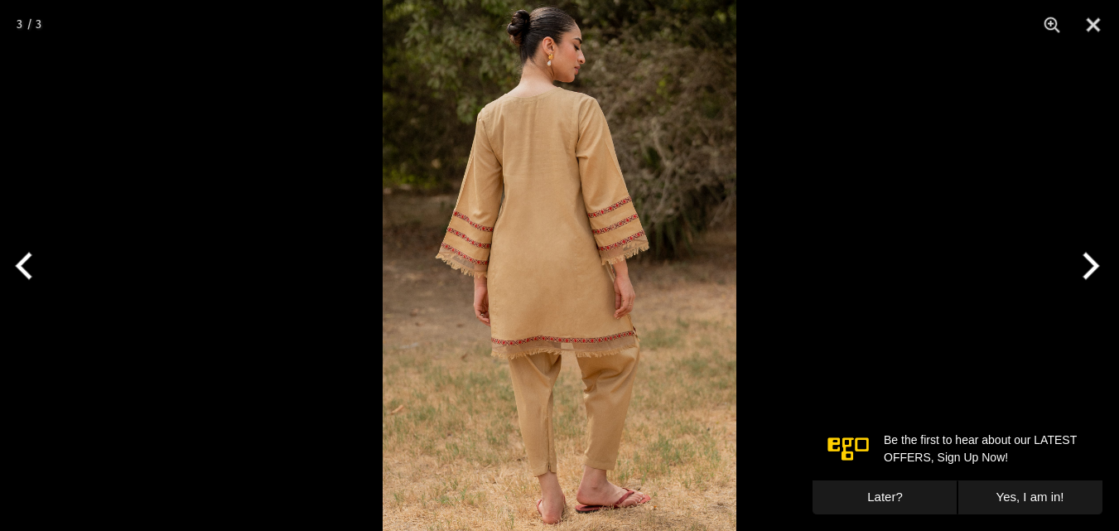
click at [1096, 272] on button "Next" at bounding box center [1088, 265] width 62 height 83
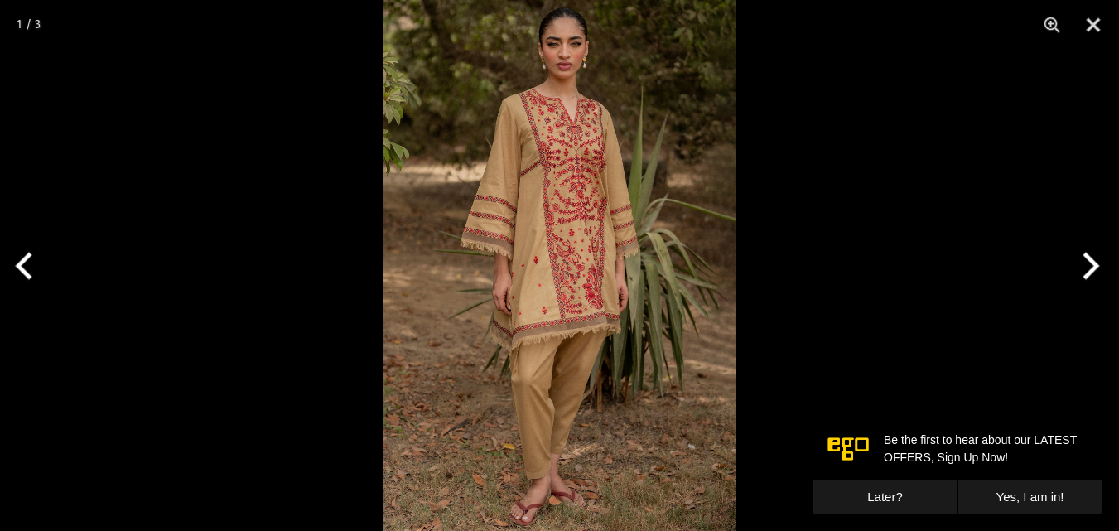
click at [1096, 272] on button "Next" at bounding box center [1088, 265] width 62 height 83
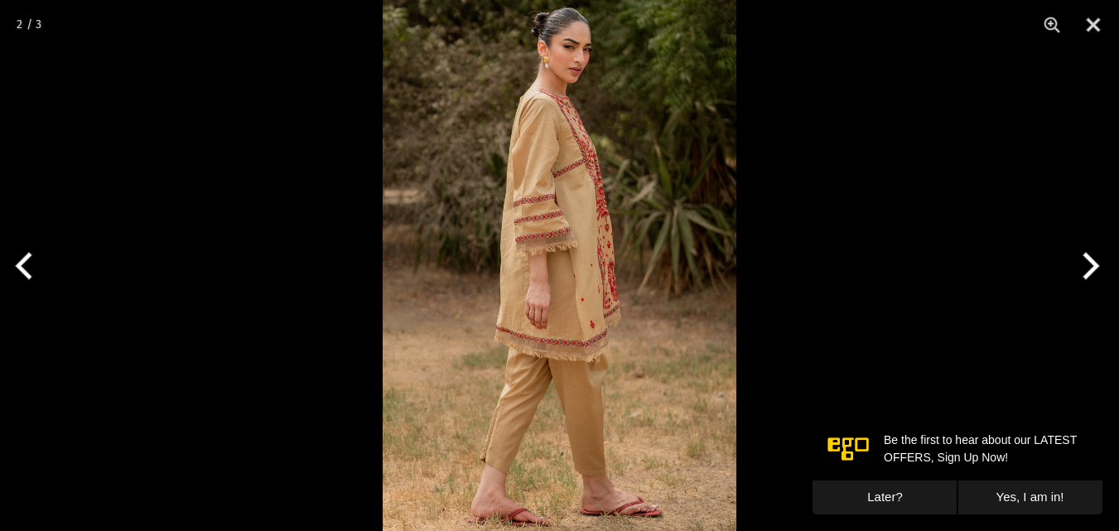
click at [1096, 272] on button "Next" at bounding box center [1088, 265] width 62 height 83
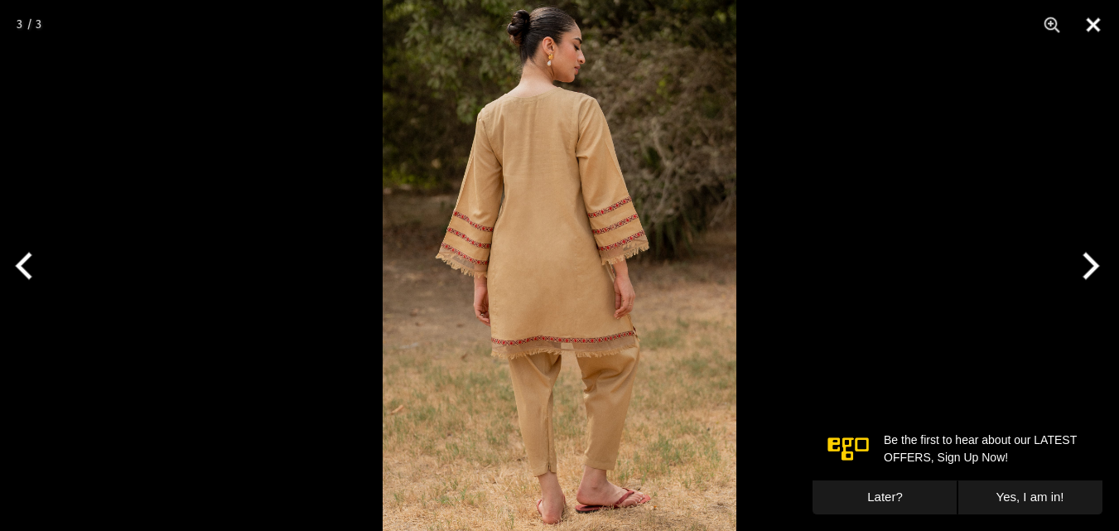
click at [1104, 28] on button "Close" at bounding box center [1093, 25] width 41 height 50
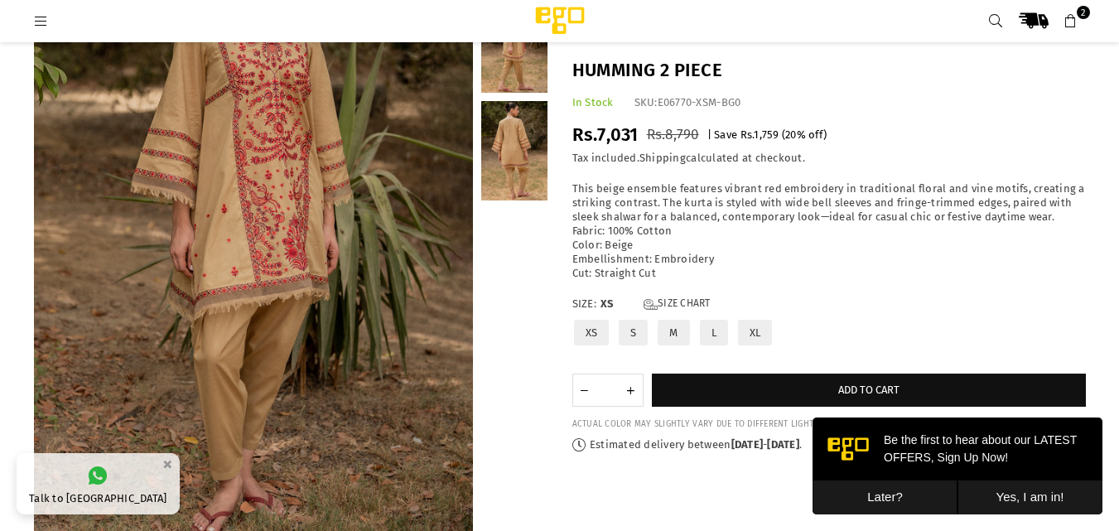
scroll to position [124, 0]
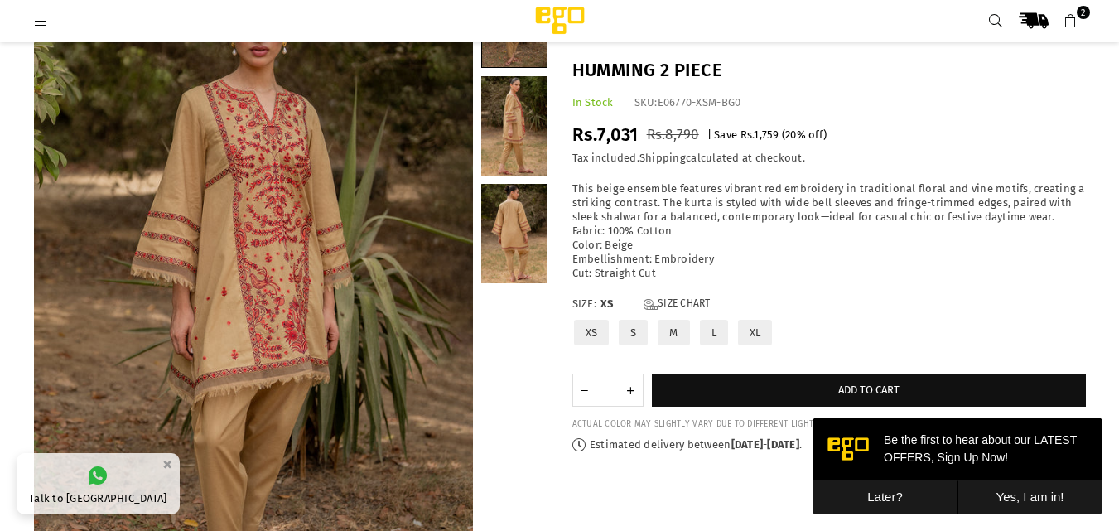
click at [678, 330] on label "M" at bounding box center [673, 332] width 35 height 29
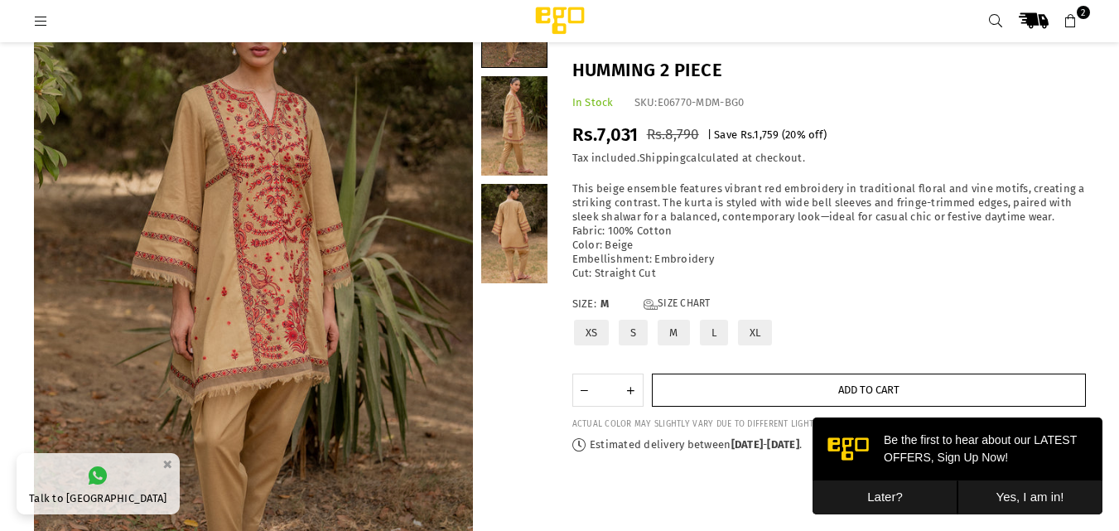
click at [822, 387] on button "Add to cart" at bounding box center [869, 390] width 434 height 33
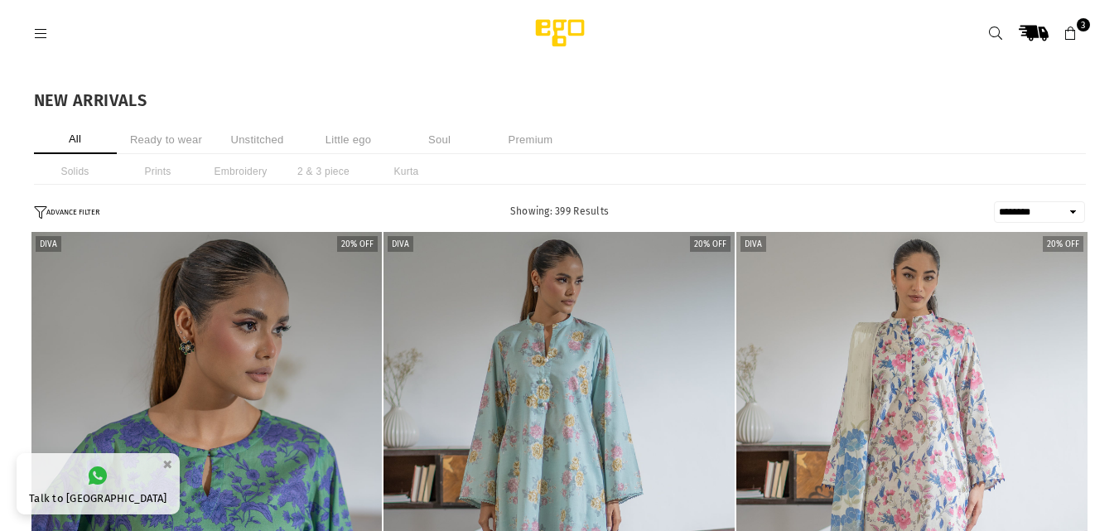
select select "******"
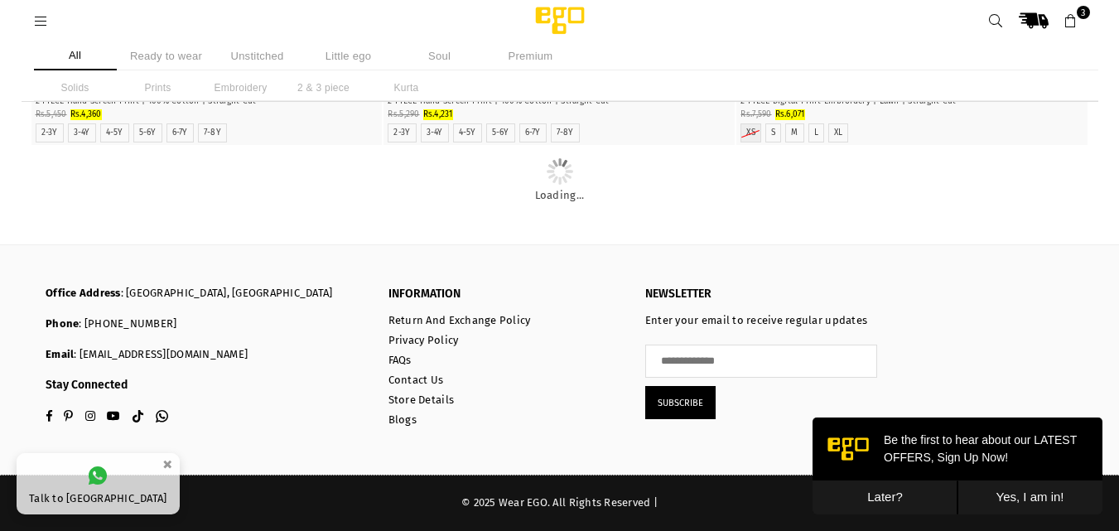
scroll to position [6543, 0]
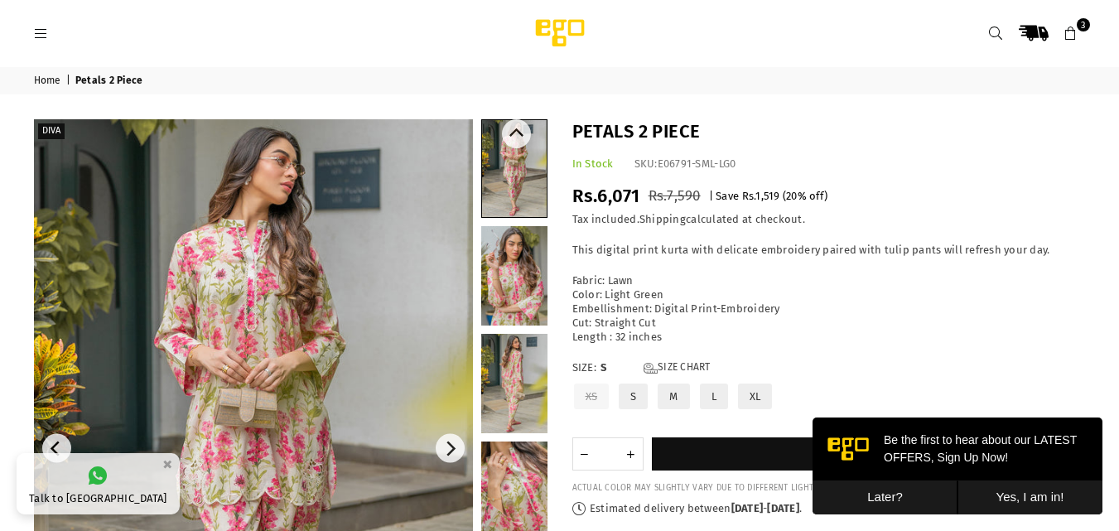
click at [521, 292] on link at bounding box center [514, 275] width 66 height 99
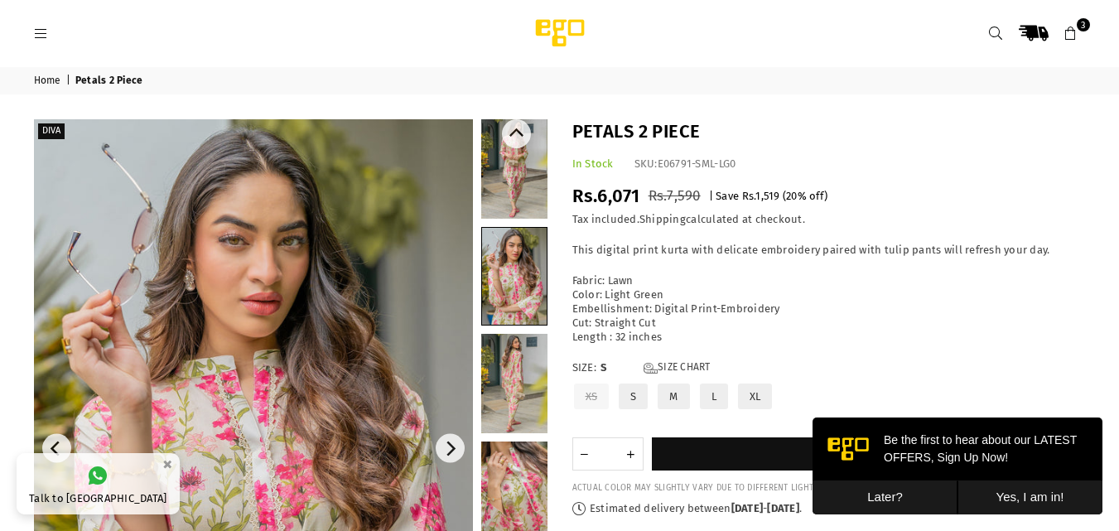
click at [517, 397] on link at bounding box center [514, 383] width 66 height 99
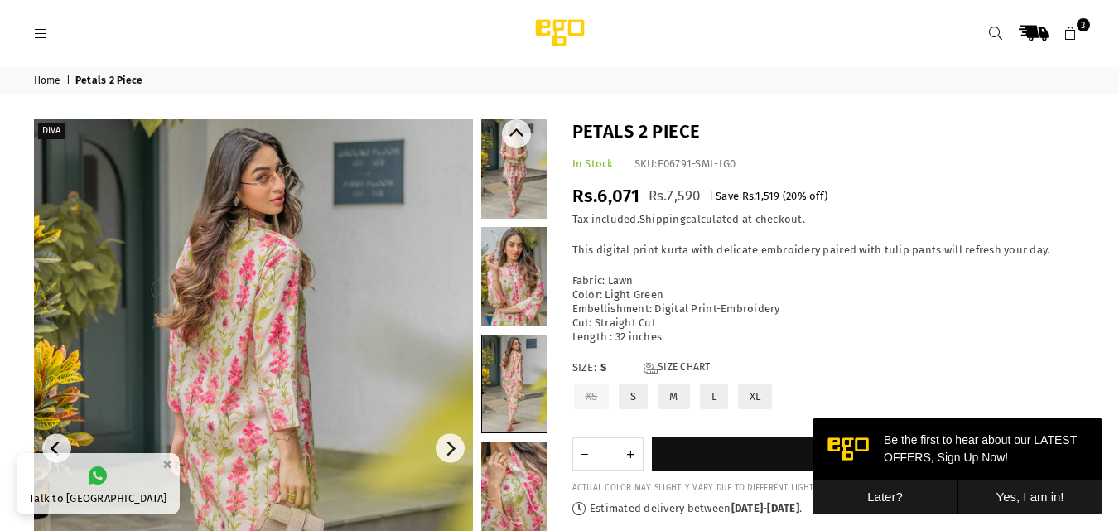
click at [518, 509] on link at bounding box center [514, 490] width 66 height 99
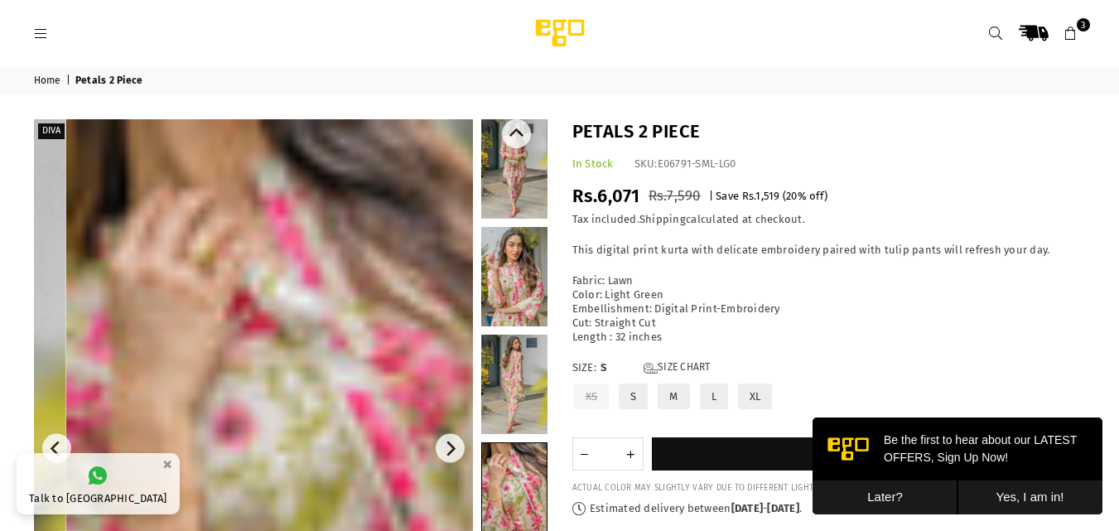
scroll to position [20, 0]
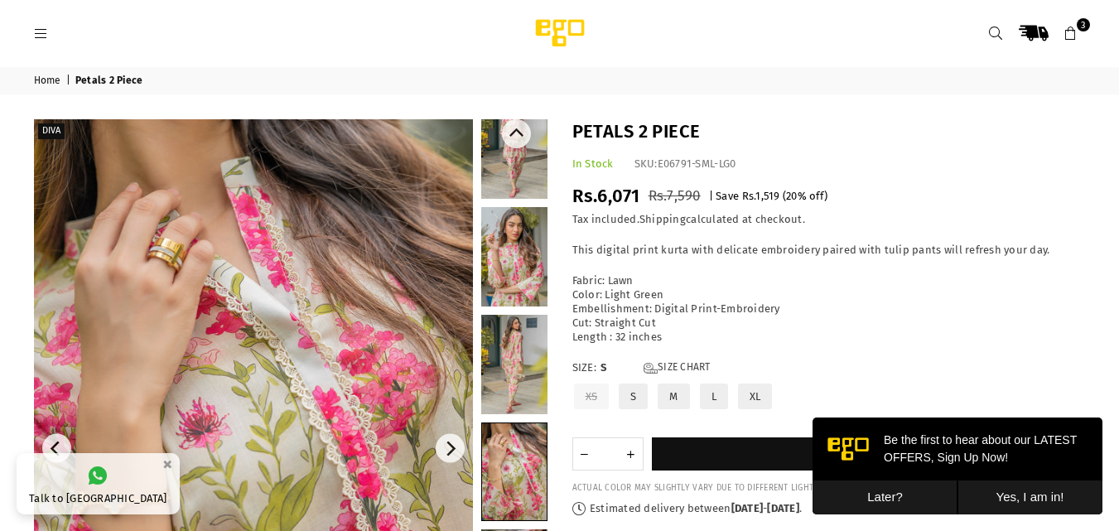
click at [535, 165] on link at bounding box center [514, 148] width 66 height 99
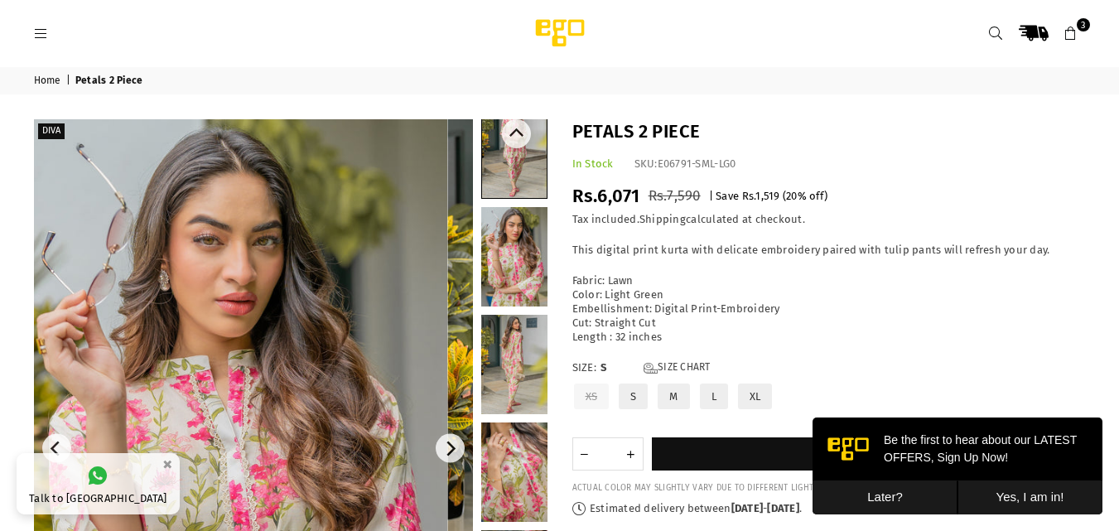
scroll to position [0, 0]
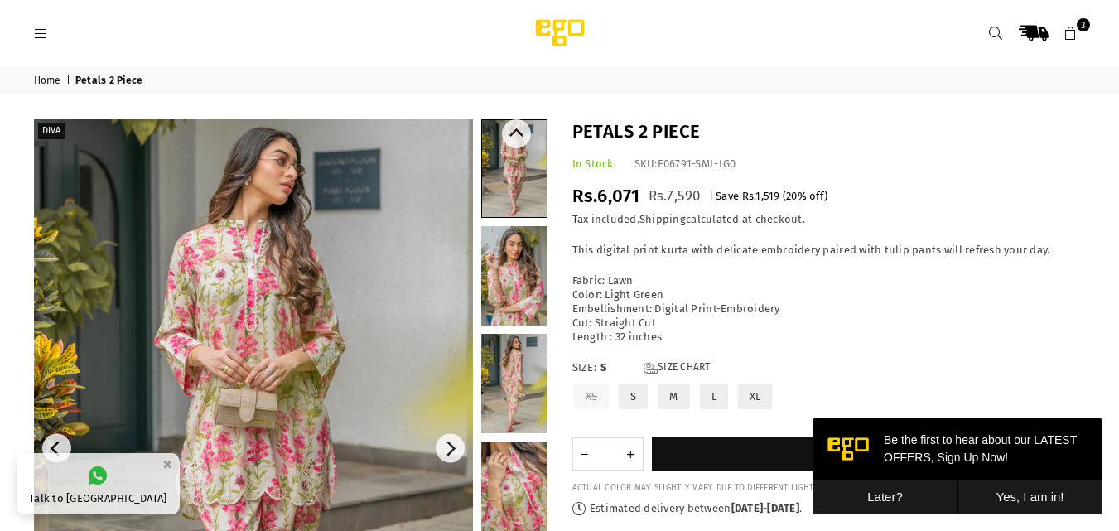
click at [525, 292] on link at bounding box center [514, 275] width 66 height 99
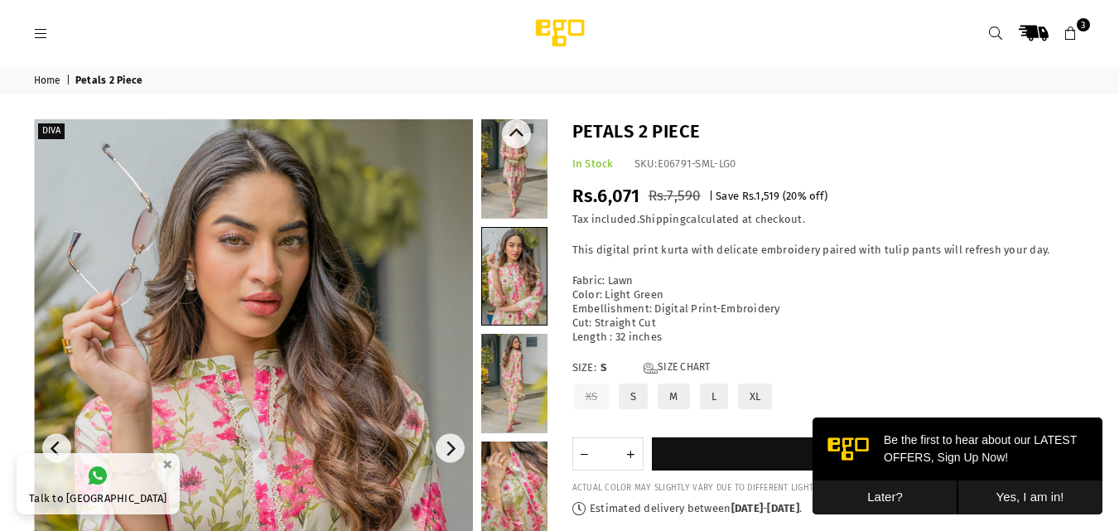
click at [485, 395] on link at bounding box center [514, 383] width 66 height 99
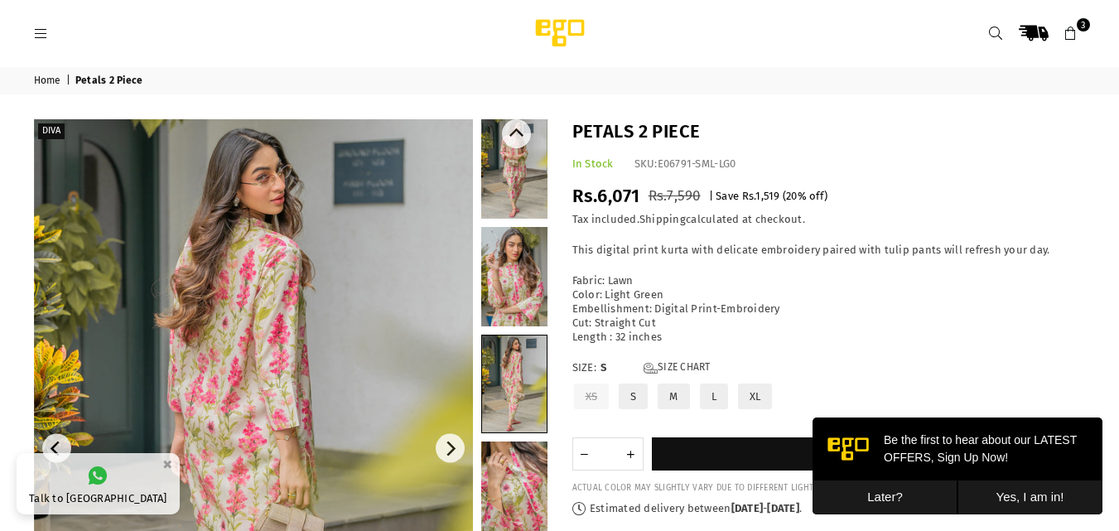
click at [518, 488] on link at bounding box center [514, 490] width 66 height 99
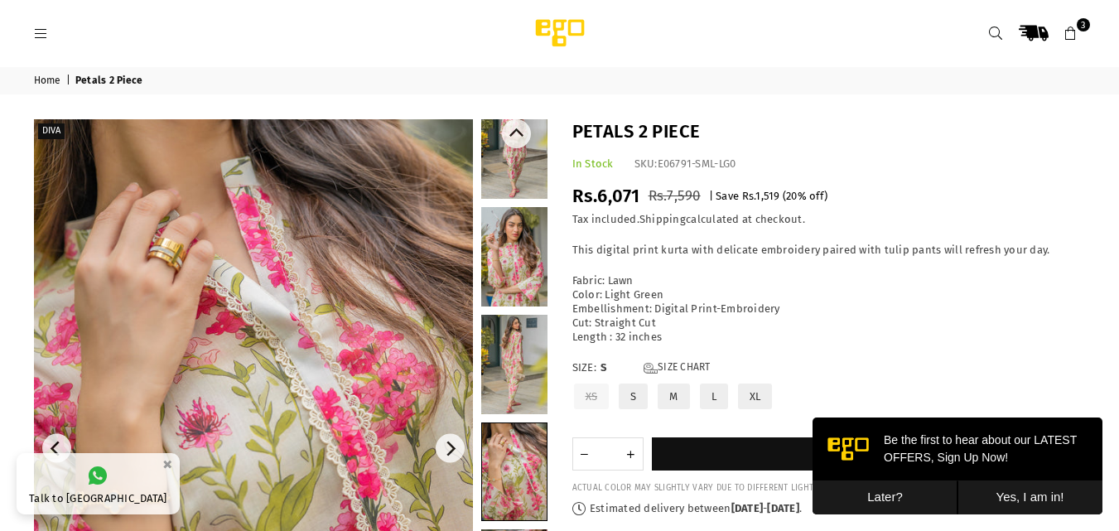
scroll to position [94, 0]
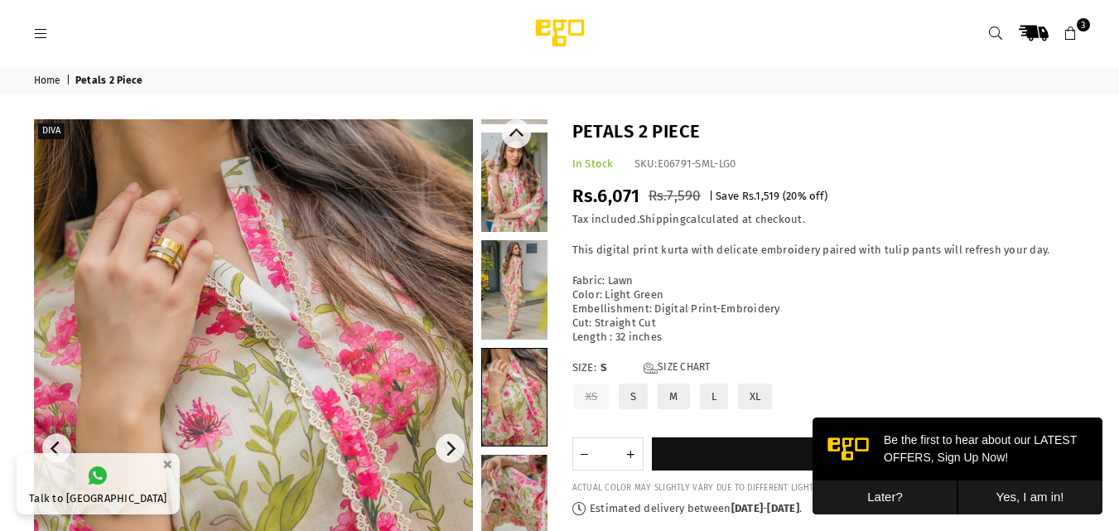
click at [536, 306] on link at bounding box center [514, 289] width 66 height 99
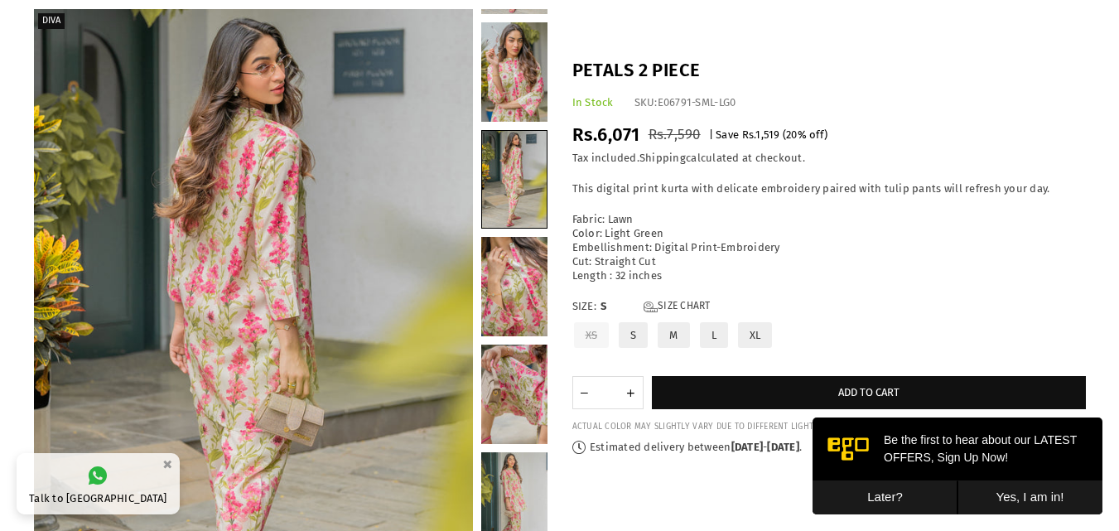
scroll to position [373, 0]
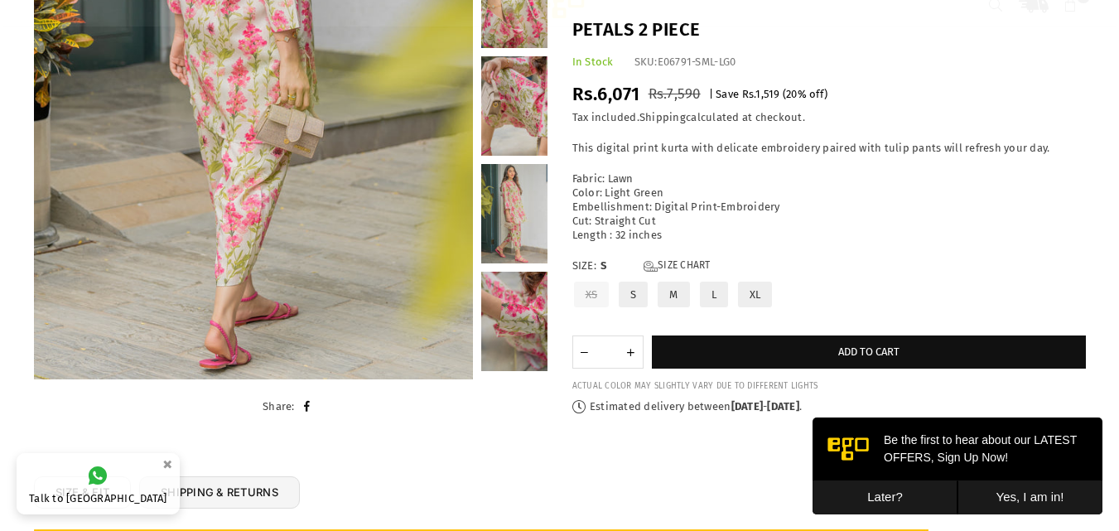
click at [670, 294] on label "M" at bounding box center [673, 294] width 35 height 29
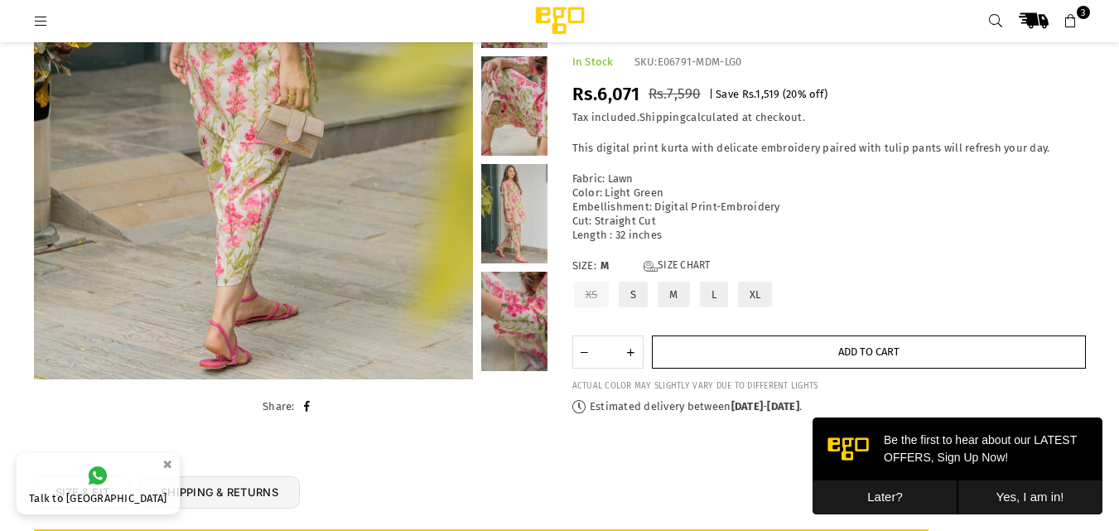
click at [717, 344] on button "Add to cart" at bounding box center [869, 351] width 434 height 33
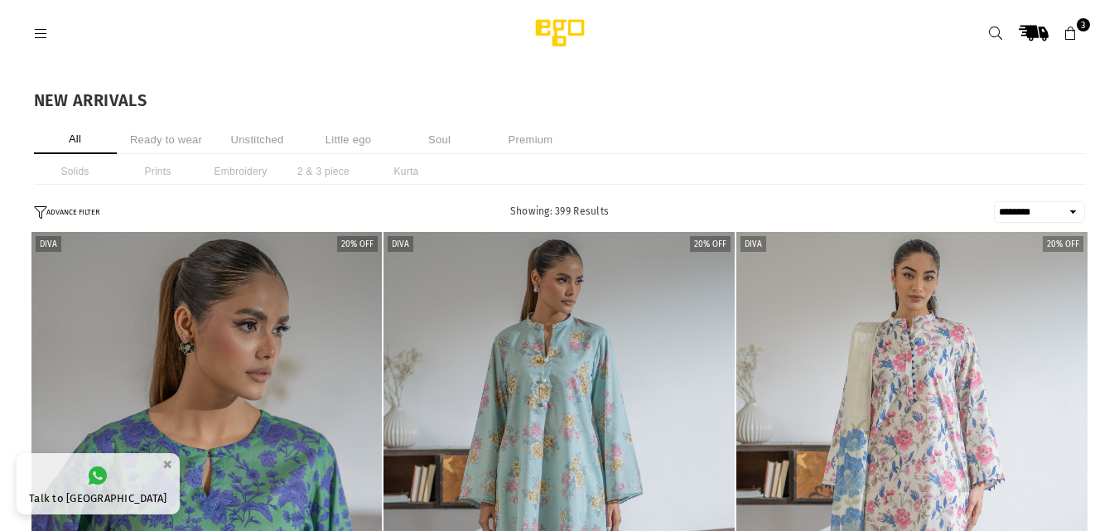
select select "******"
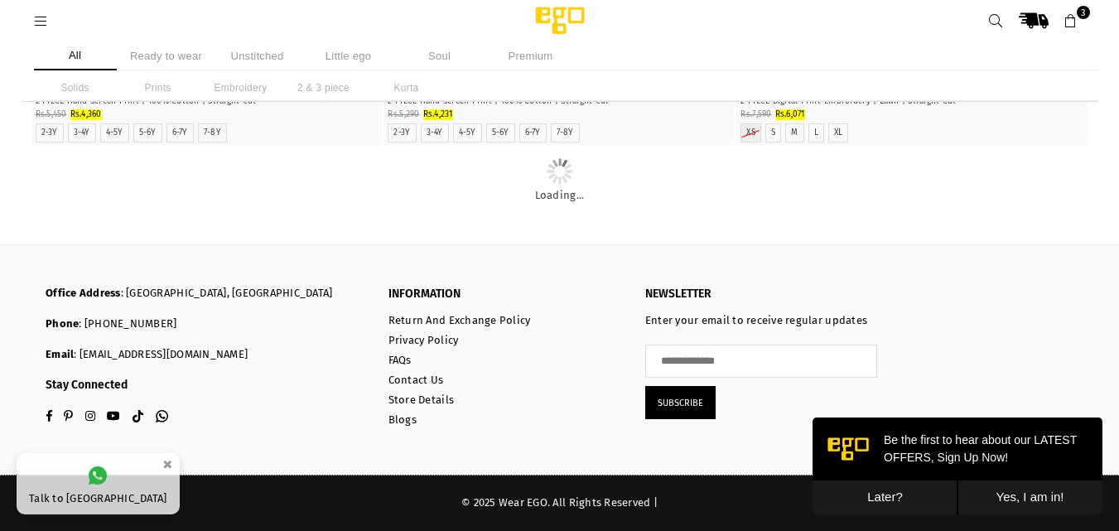
scroll to position [5715, 0]
click at [892, 496] on button "Later?" at bounding box center [885, 497] width 145 height 34
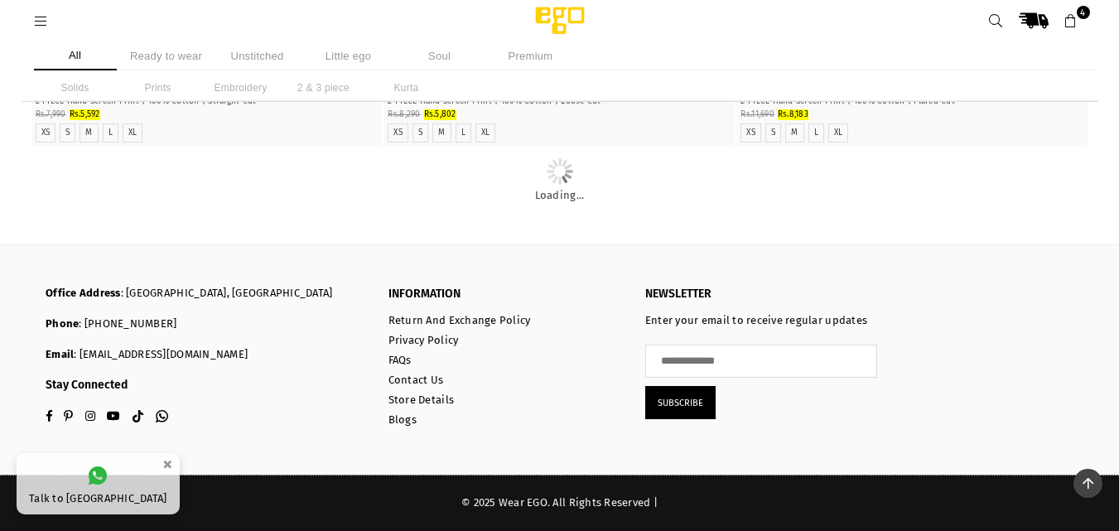
scroll to position [38453, 0]
click at [1070, 15] on icon at bounding box center [1070, 21] width 15 height 15
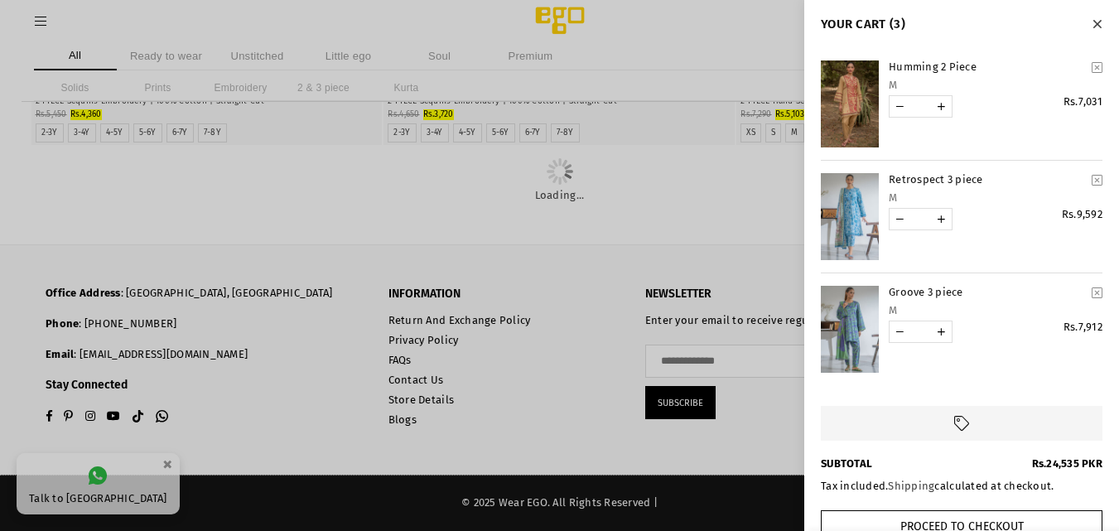
scroll to position [41478, 0]
click at [723, 50] on div at bounding box center [559, 265] width 1119 height 531
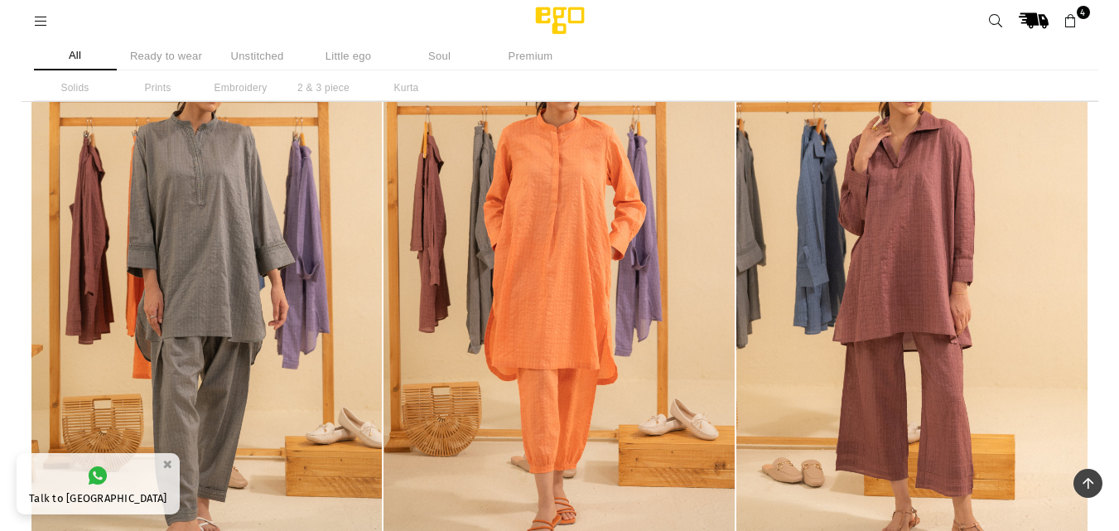
scroll to position [6443, 0]
